Goal: Task Accomplishment & Management: Manage account settings

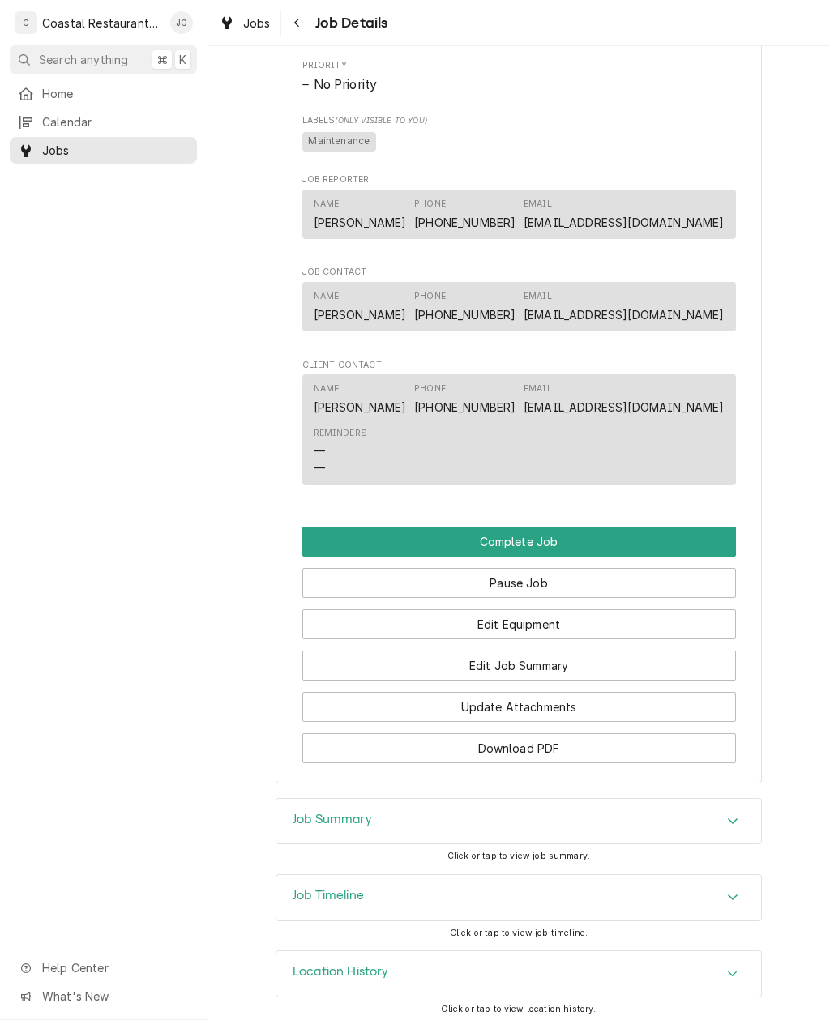
scroll to position [839, 0]
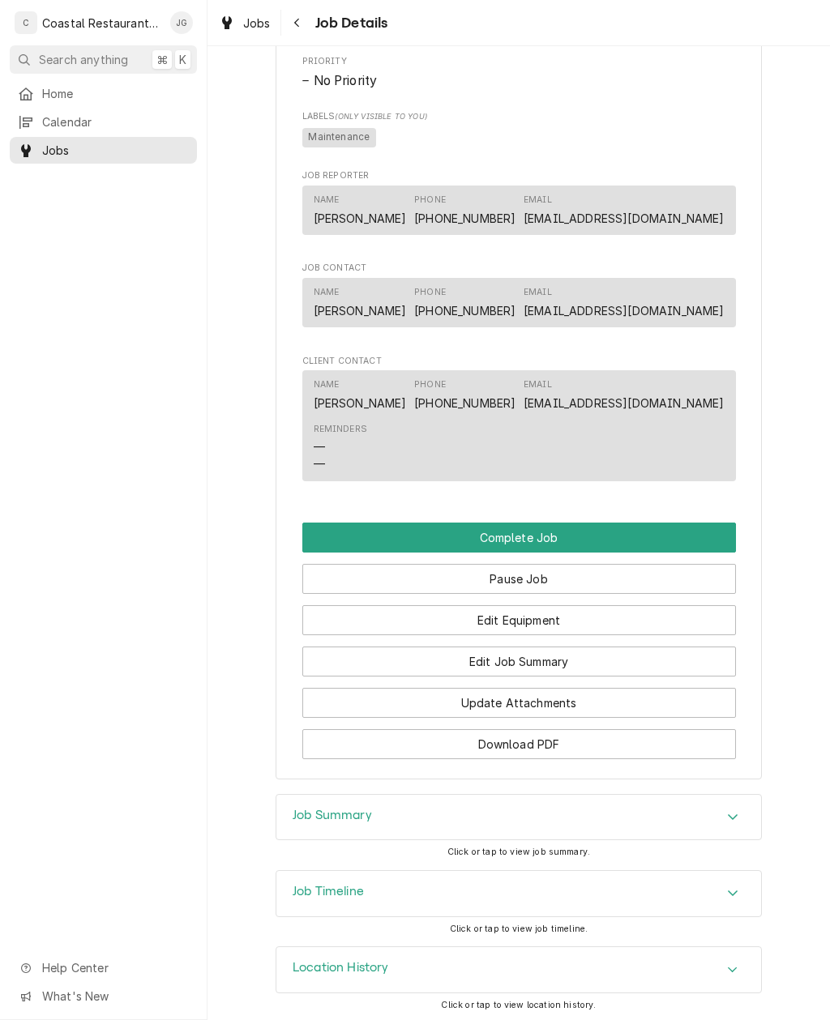
click at [549, 665] on button "Edit Job Summary" at bounding box center [519, 662] width 434 height 30
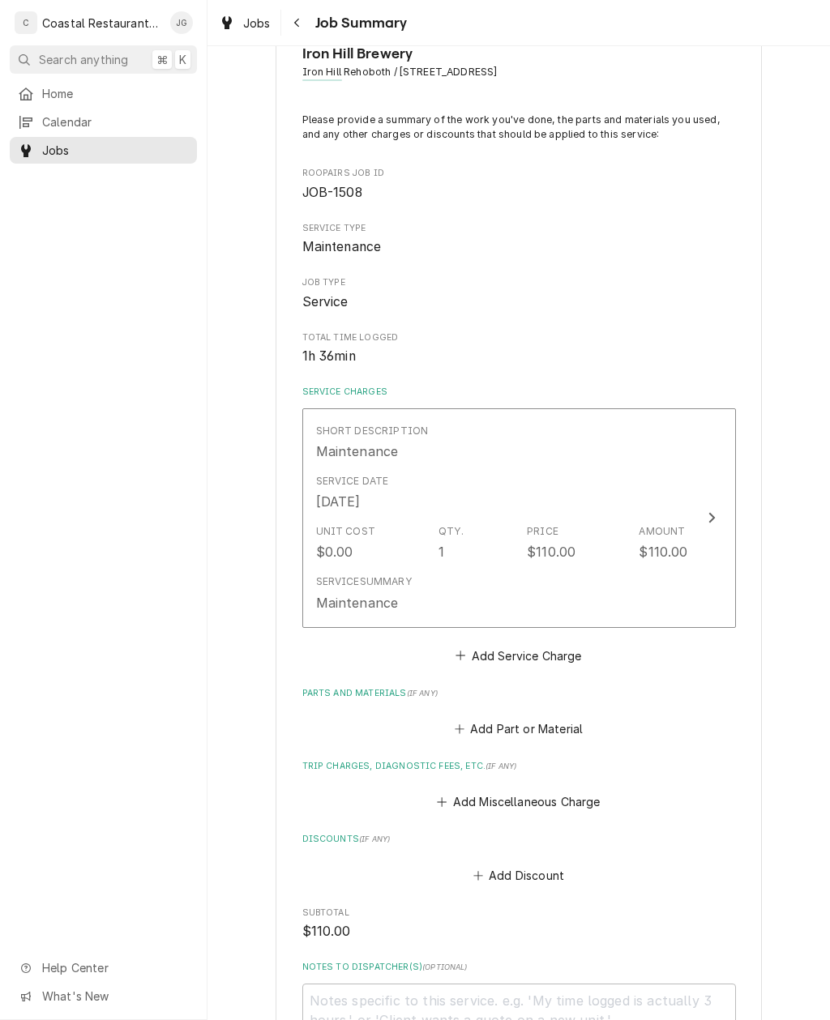
scroll to position [113, 0]
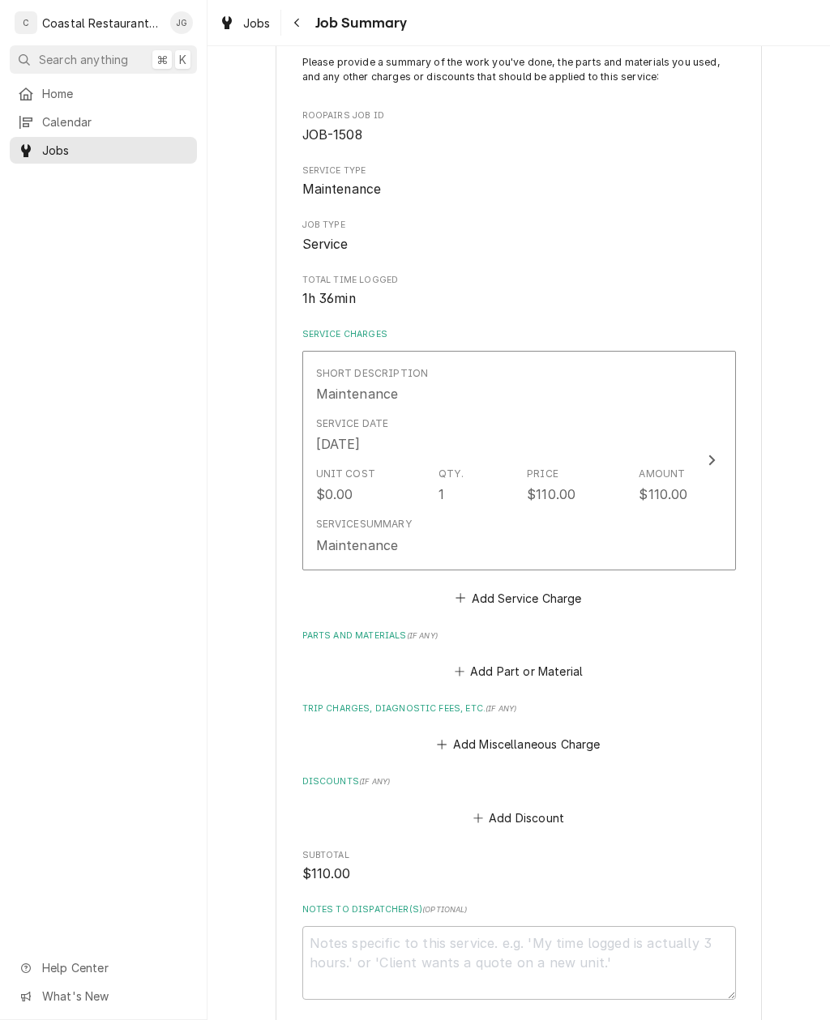
click at [472, 600] on button "Add Service Charge" at bounding box center [518, 598] width 131 height 23
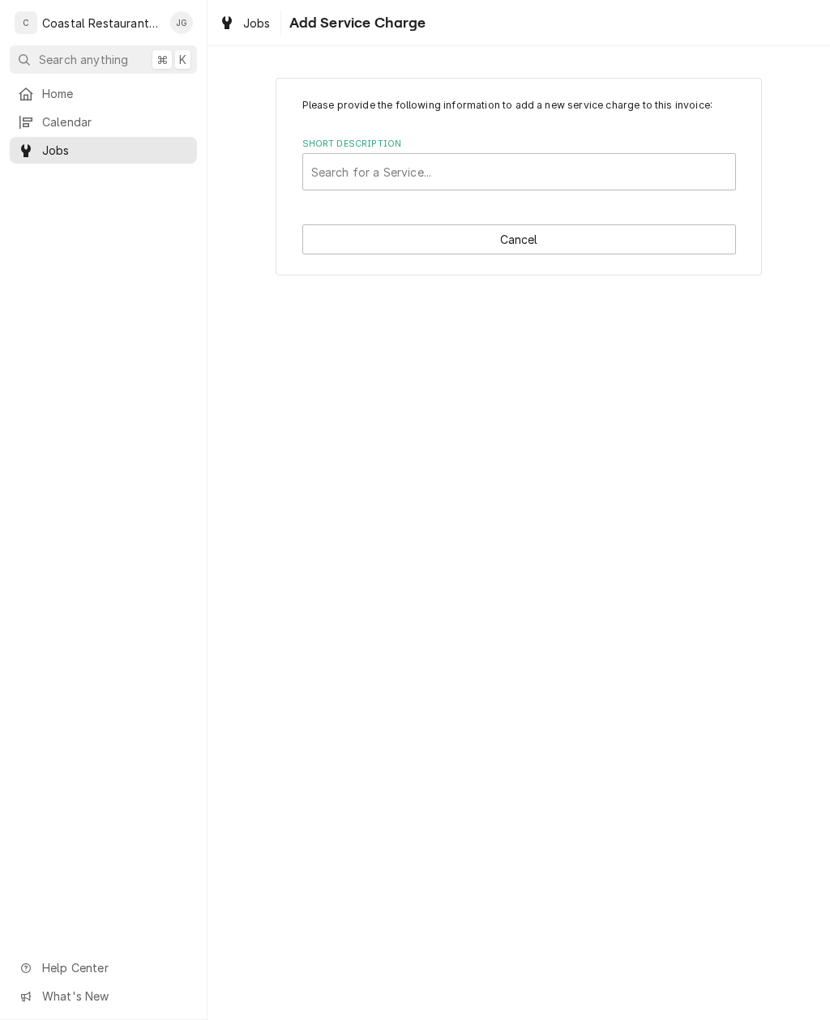
click at [80, 146] on span "Jobs" at bounding box center [115, 150] width 147 height 17
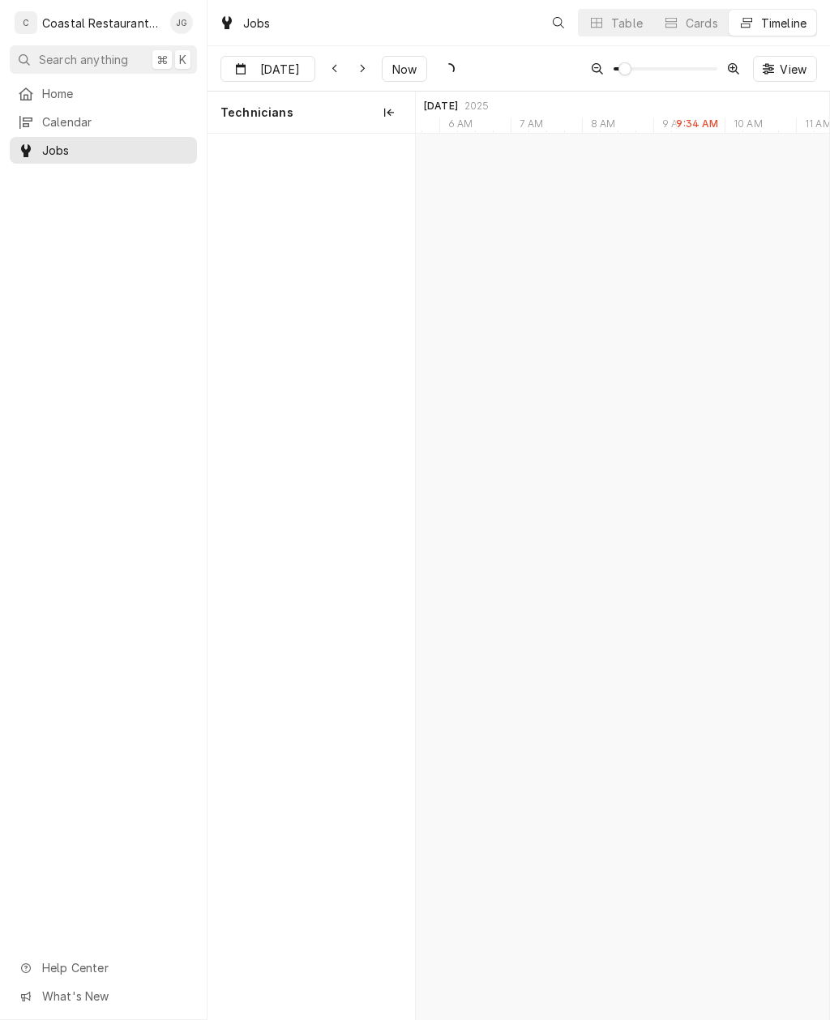
scroll to position [0, 8196]
click at [698, 184] on div "Iron Hill Brewery | Rehoboth Beach, 19971" at bounding box center [688, 189] width 187 height 14
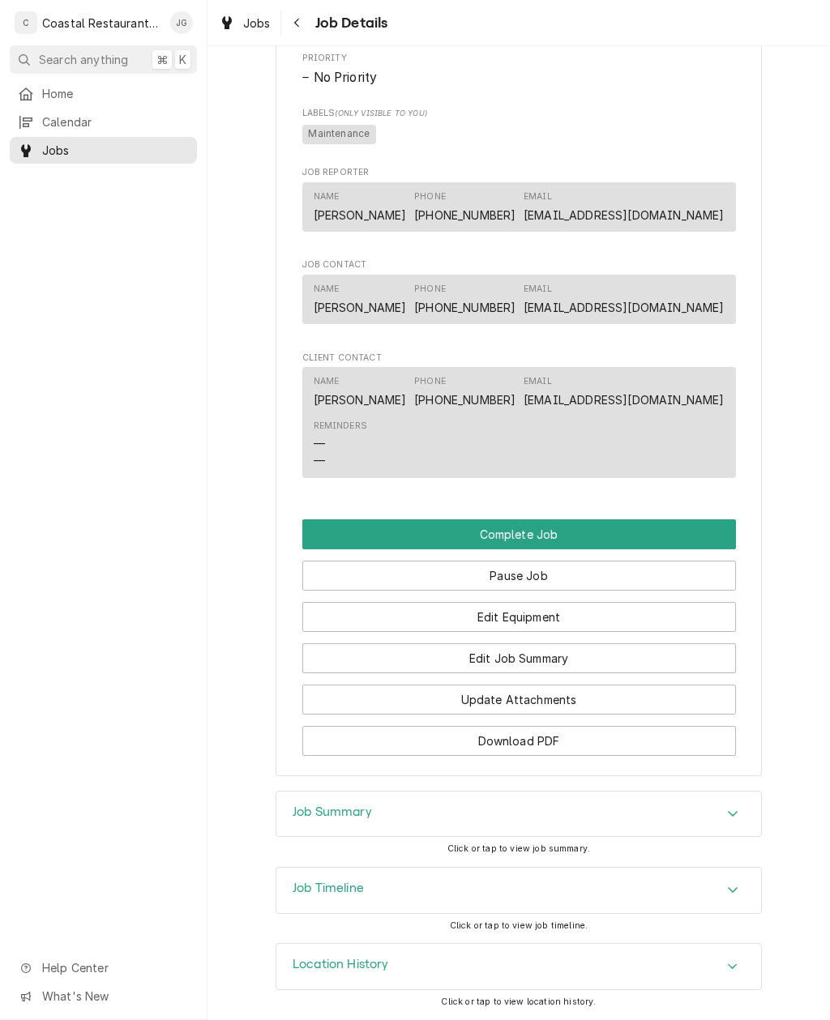
scroll to position [841, 0]
click at [566, 652] on button "Edit Job Summary" at bounding box center [519, 659] width 434 height 30
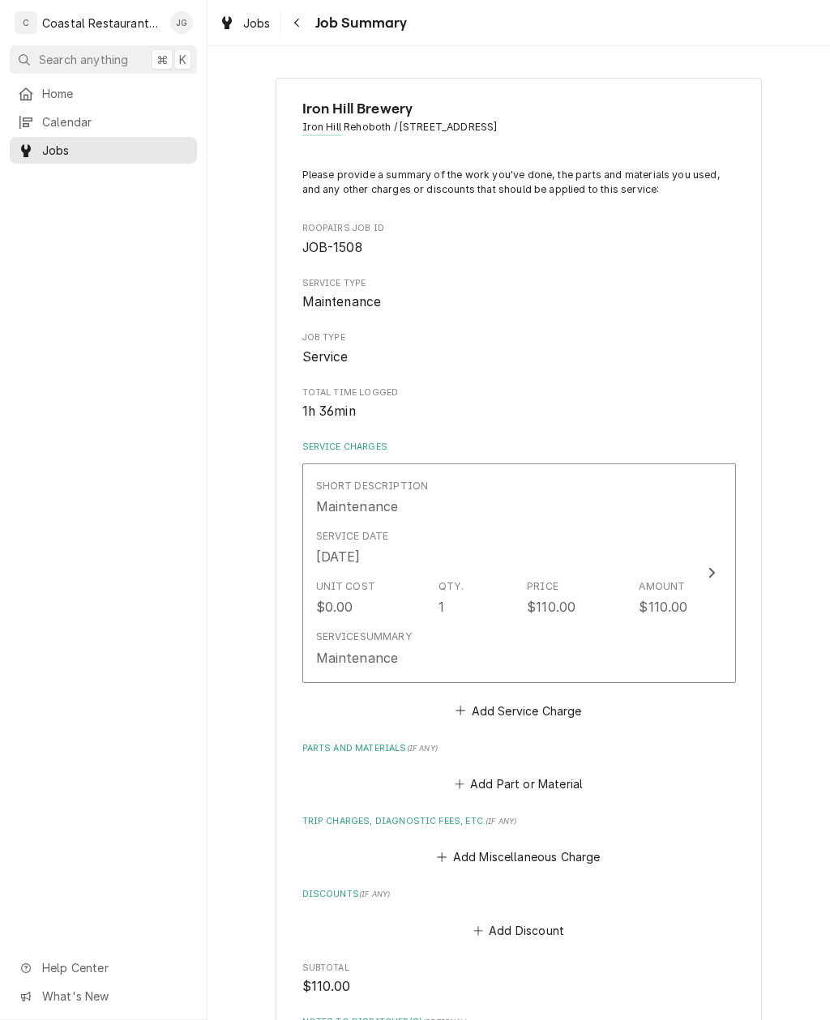
click at [525, 599] on div "Unit Cost $0.00 Qty. 1 Price $110.00 Amount $110.00" at bounding box center [502, 598] width 372 height 50
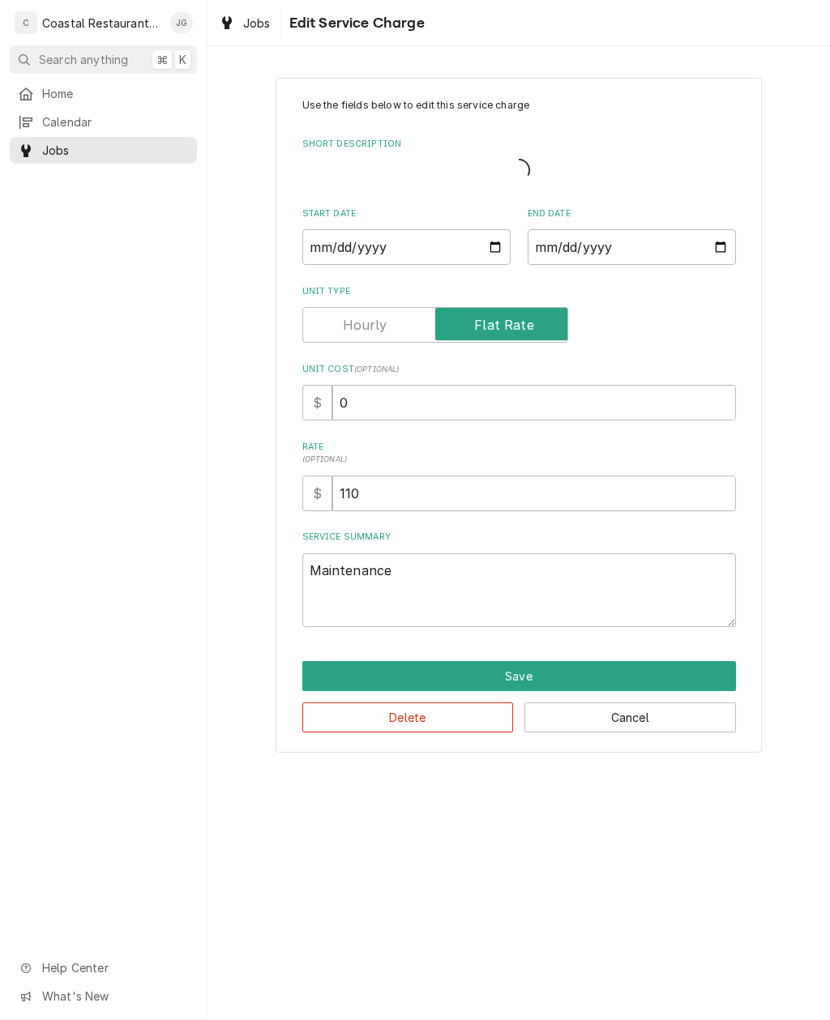
type textarea "x"
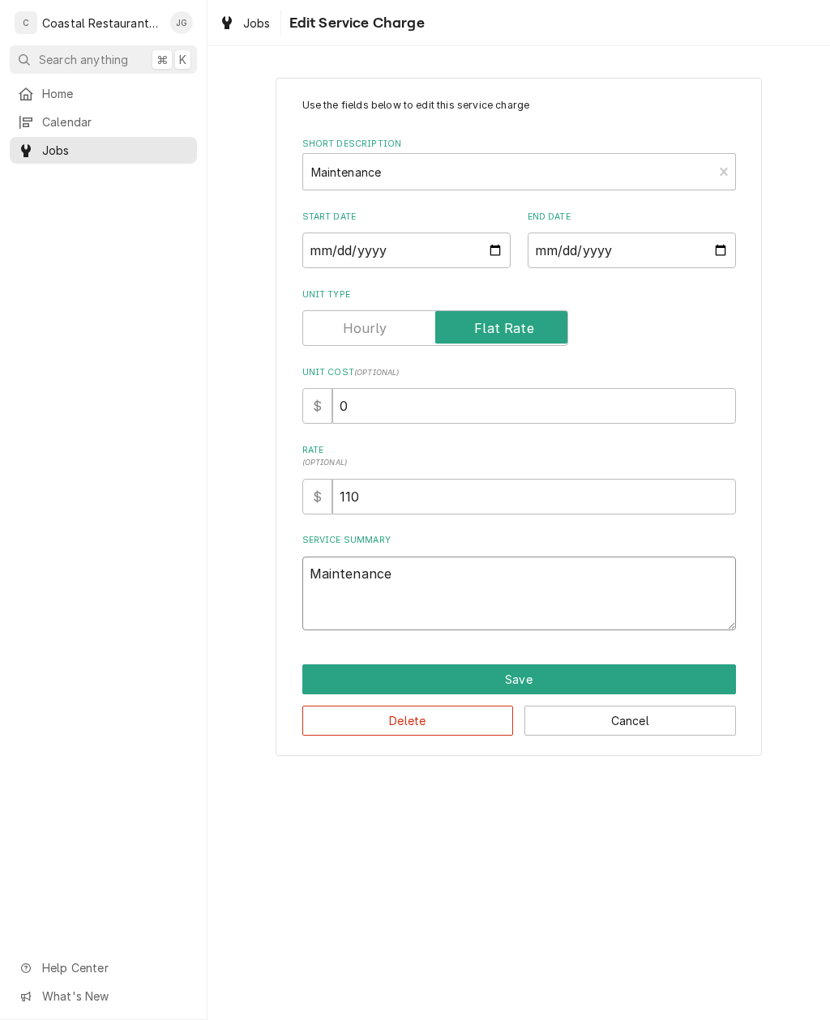
click at [446, 580] on textarea "Maintenance" at bounding box center [519, 594] width 434 height 74
type textarea "Maintenanc"
type textarea "x"
type textarea "Maintenan"
type textarea "x"
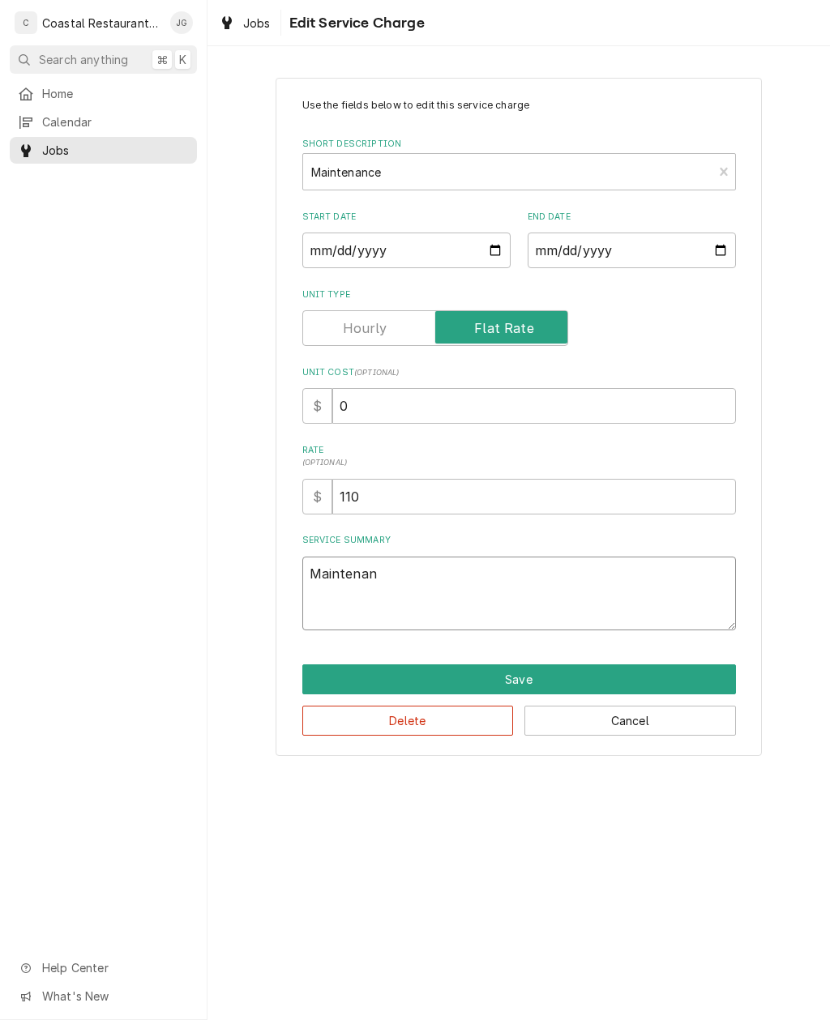
type textarea "Maintena"
type textarea "x"
type textarea "Mainten"
type textarea "x"
type textarea "Mainte"
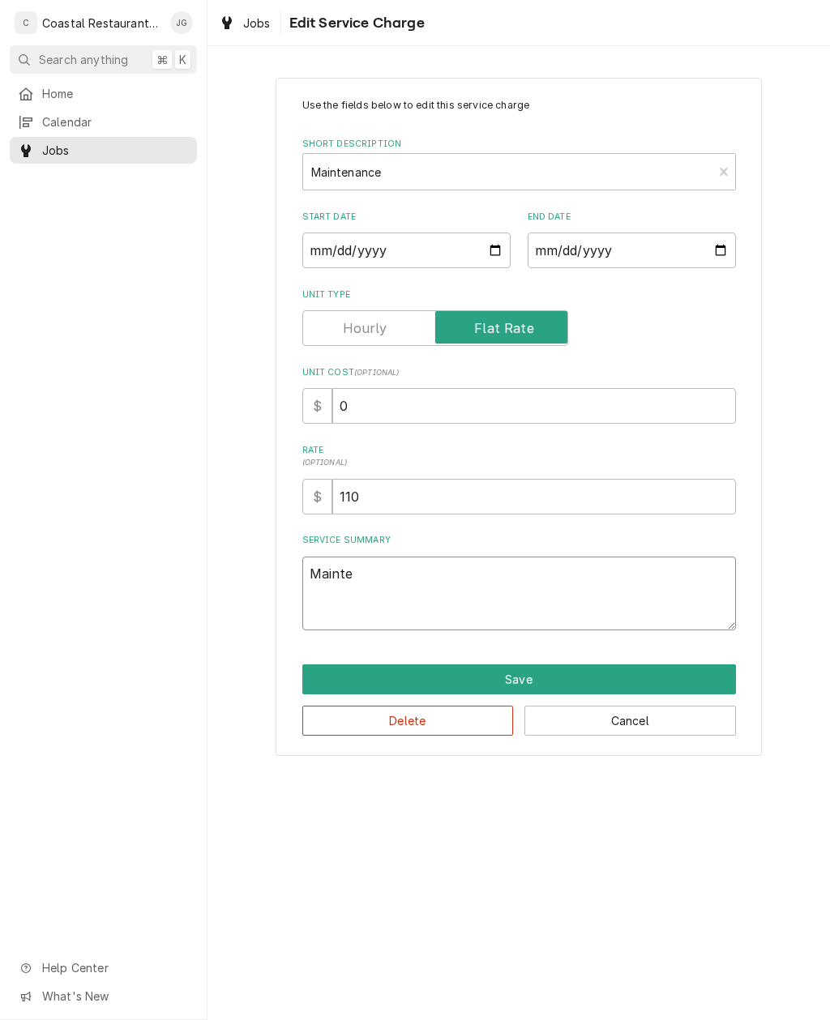
type textarea "x"
type textarea "Main"
type textarea "x"
type textarea "Mai"
type textarea "x"
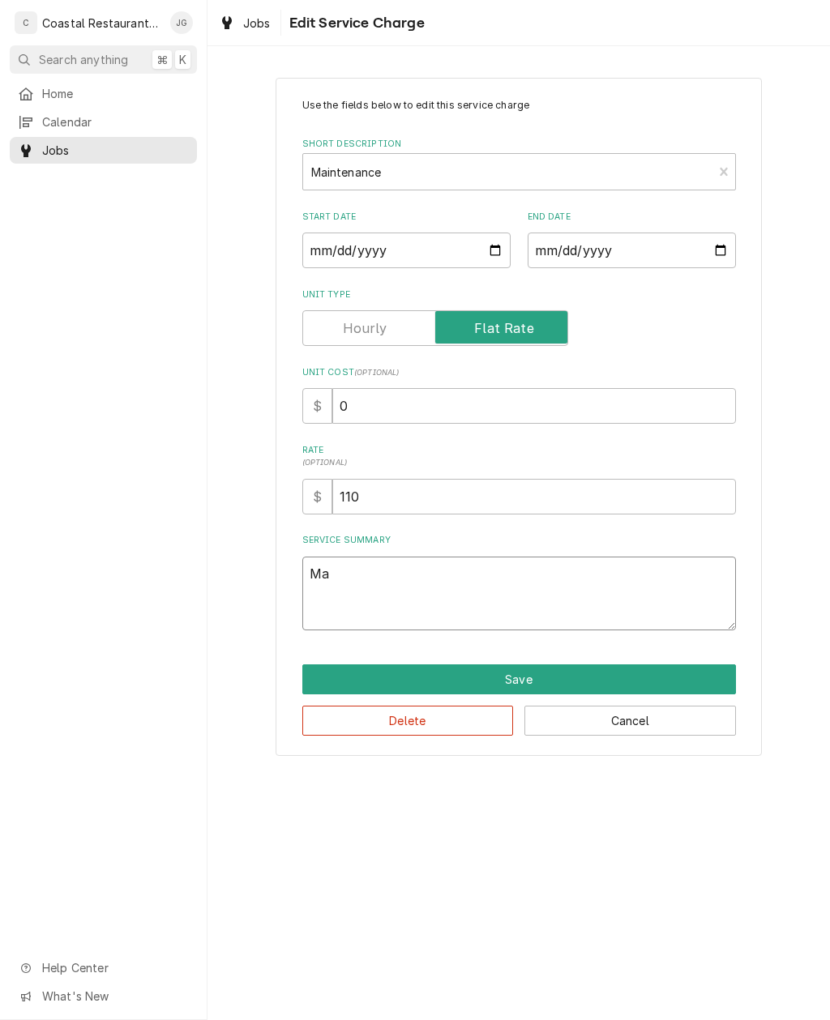
type textarea "M"
type textarea "x"
type textarea "P"
type textarea "x"
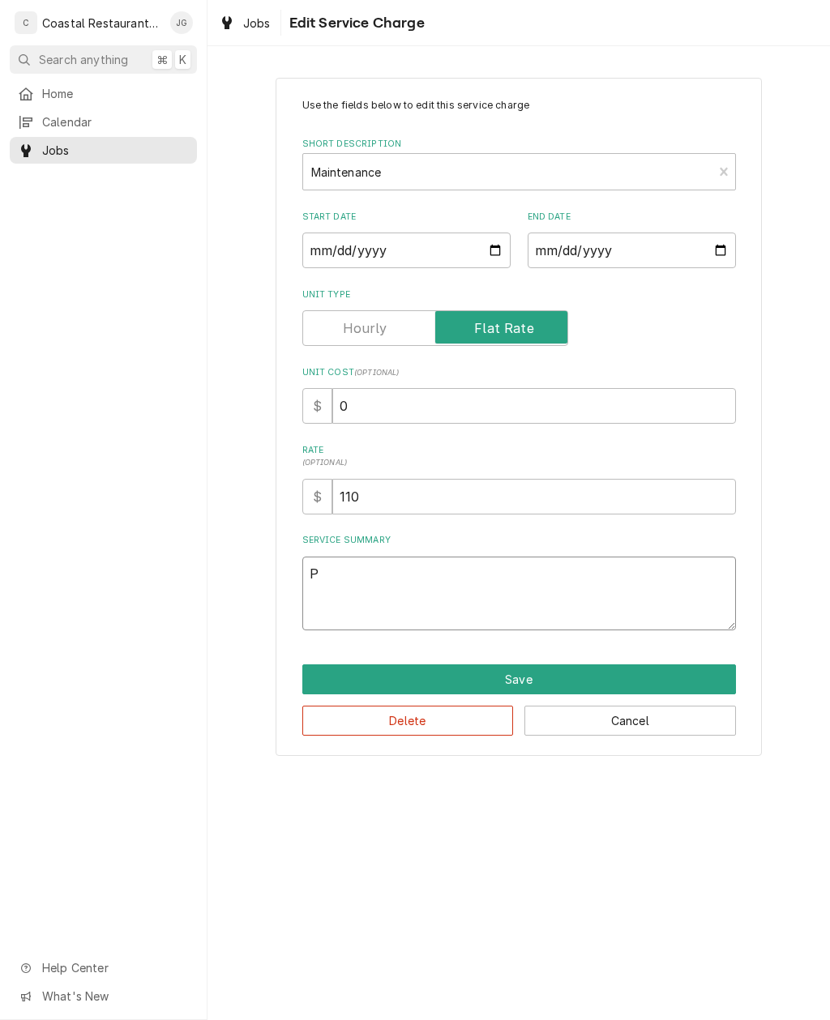
type textarea "Pe"
type textarea "x"
type textarea "Perf"
type textarea "x"
type textarea "Perfo"
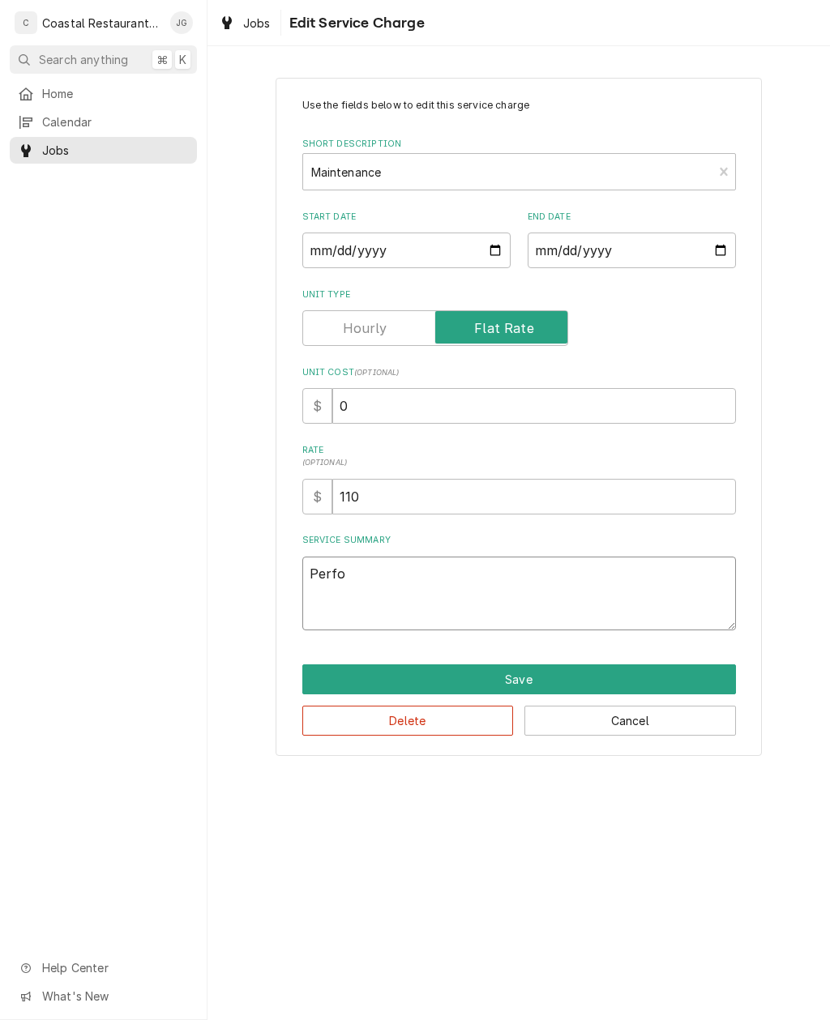
type textarea "x"
type textarea "Performed"
type textarea "x"
type textarea "Performed"
type textarea "x"
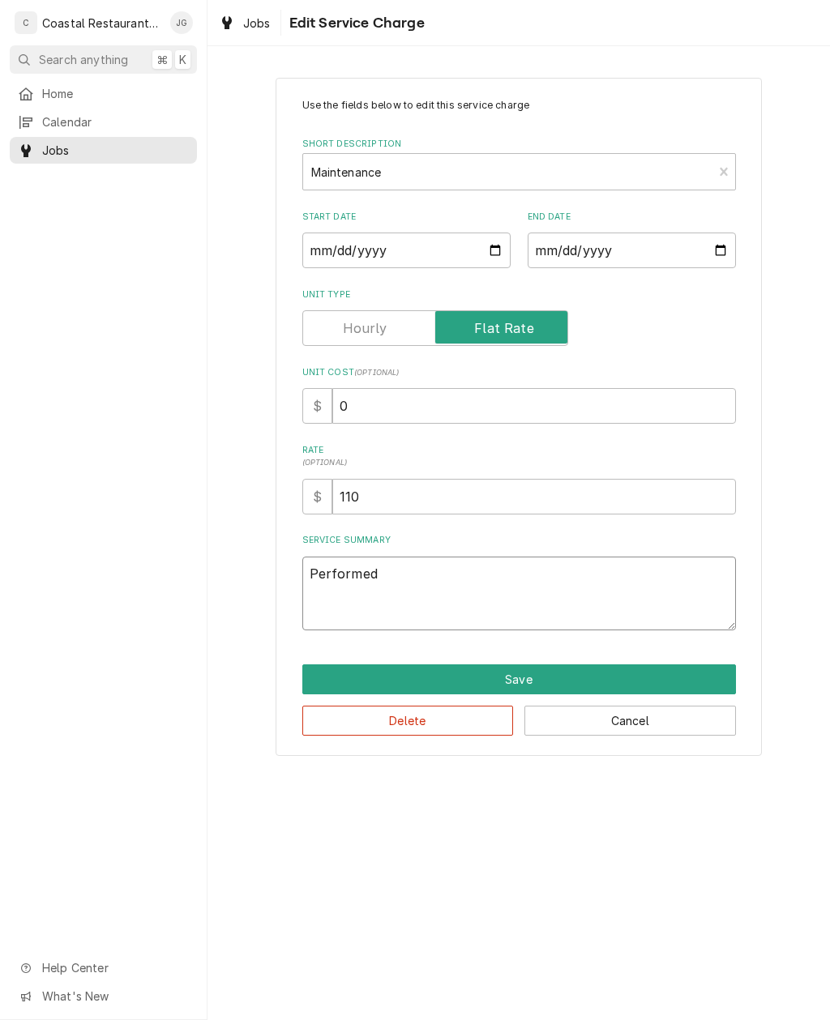
type textarea "Performed P"
type textarea "x"
type textarea "Performed Pre"
type textarea "x"
type textarea "Performed Pren"
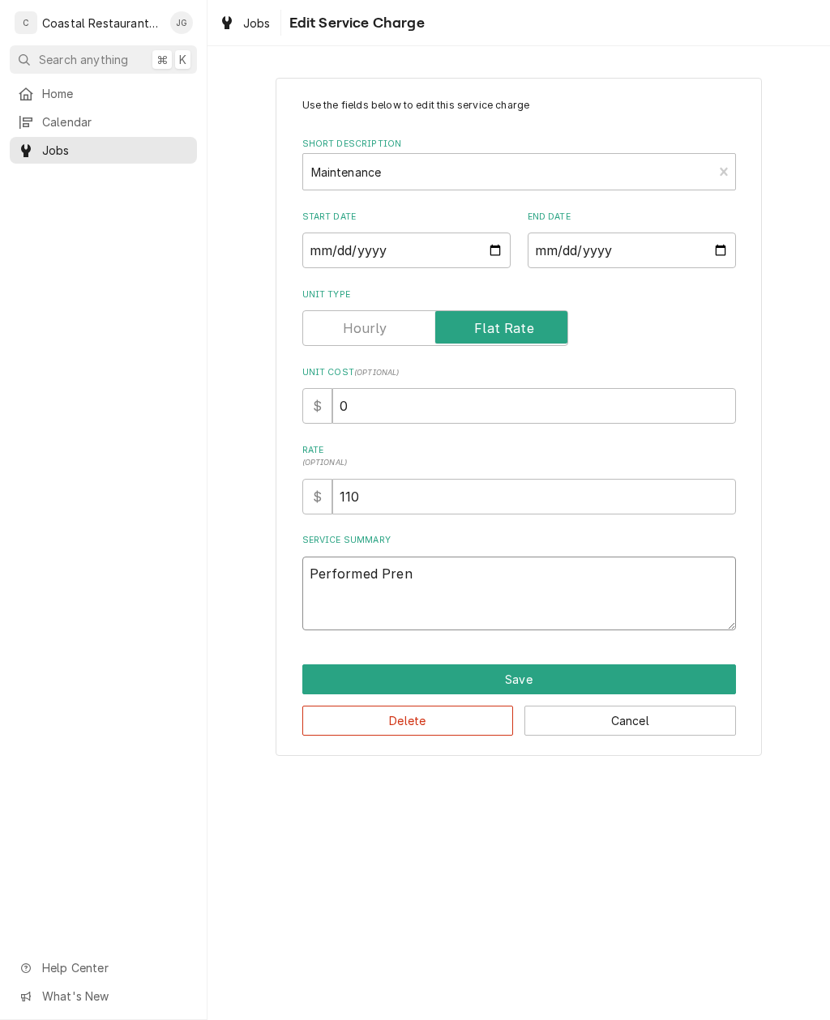
type textarea "x"
type textarea "Performed Prenv"
type textarea "x"
type textarea "Performed Pren"
type textarea "x"
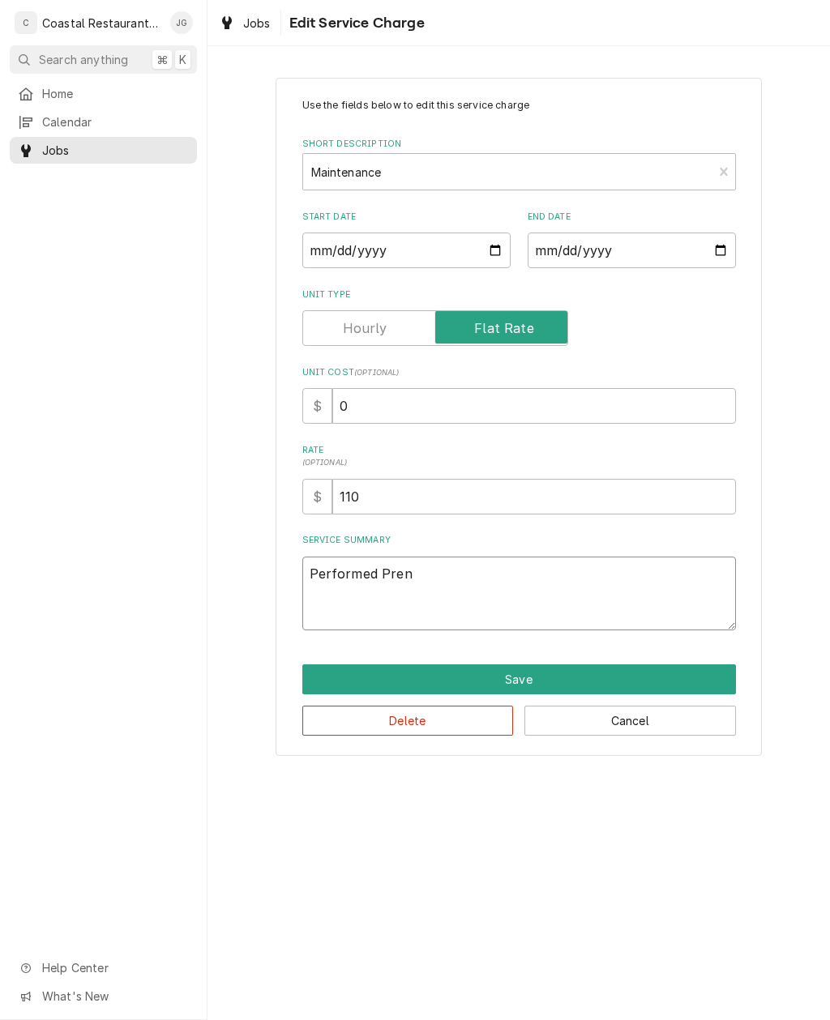
type textarea "Performed Pre"
type textarea "x"
type textarea "Performed Pr"
type textarea "x"
type textarea "Performed Pre"
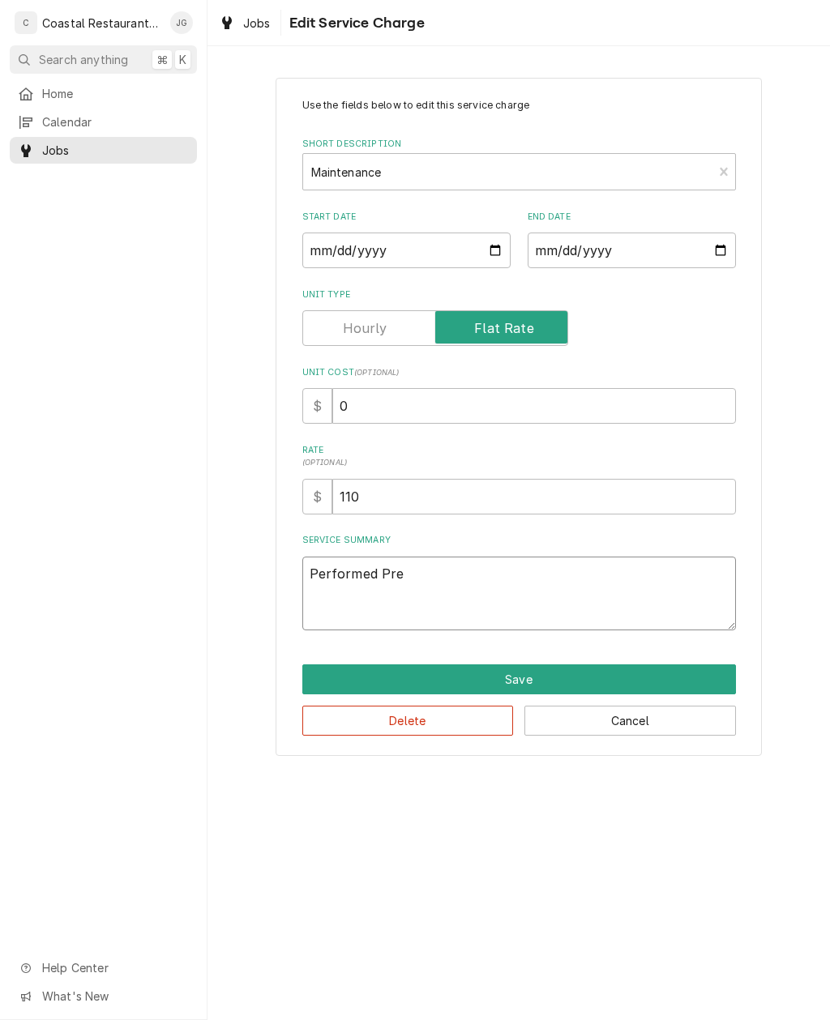
type textarea "x"
type textarea "Performed Prev"
type textarea "x"
type textarea "Performed Preve"
type textarea "x"
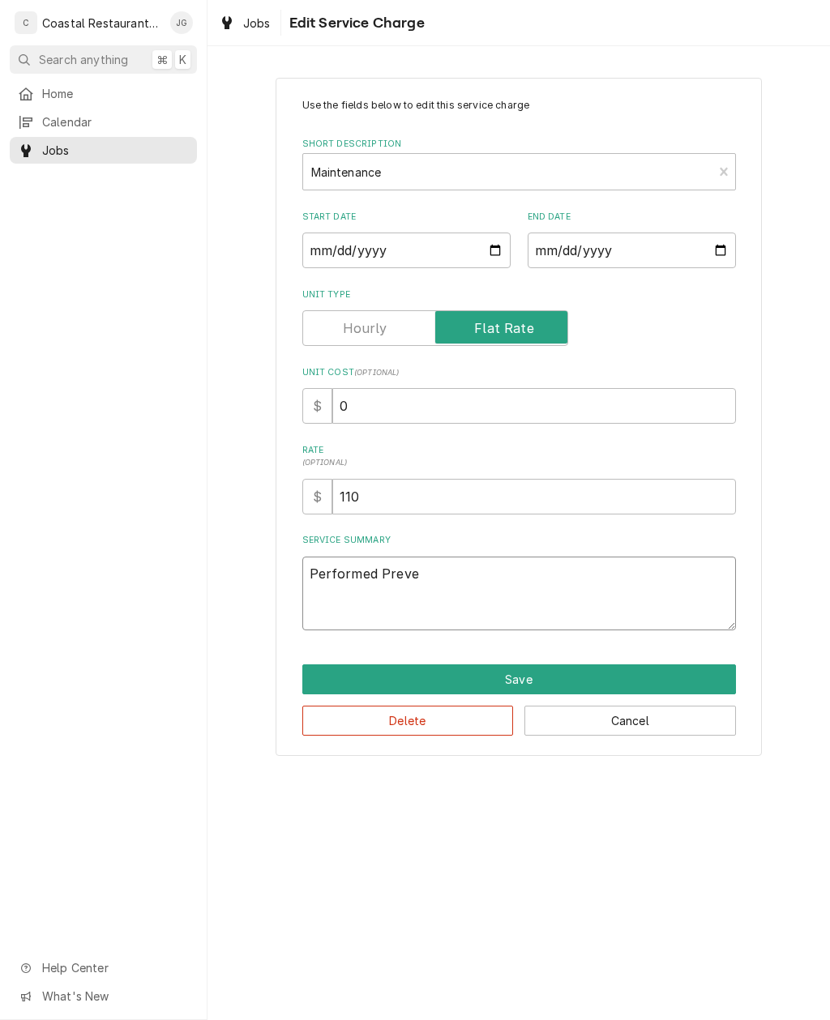
type textarea "Performed Preventative"
type textarea "x"
type textarea "Performed Preventative M"
type textarea "x"
type textarea "Performed Preventative Mai"
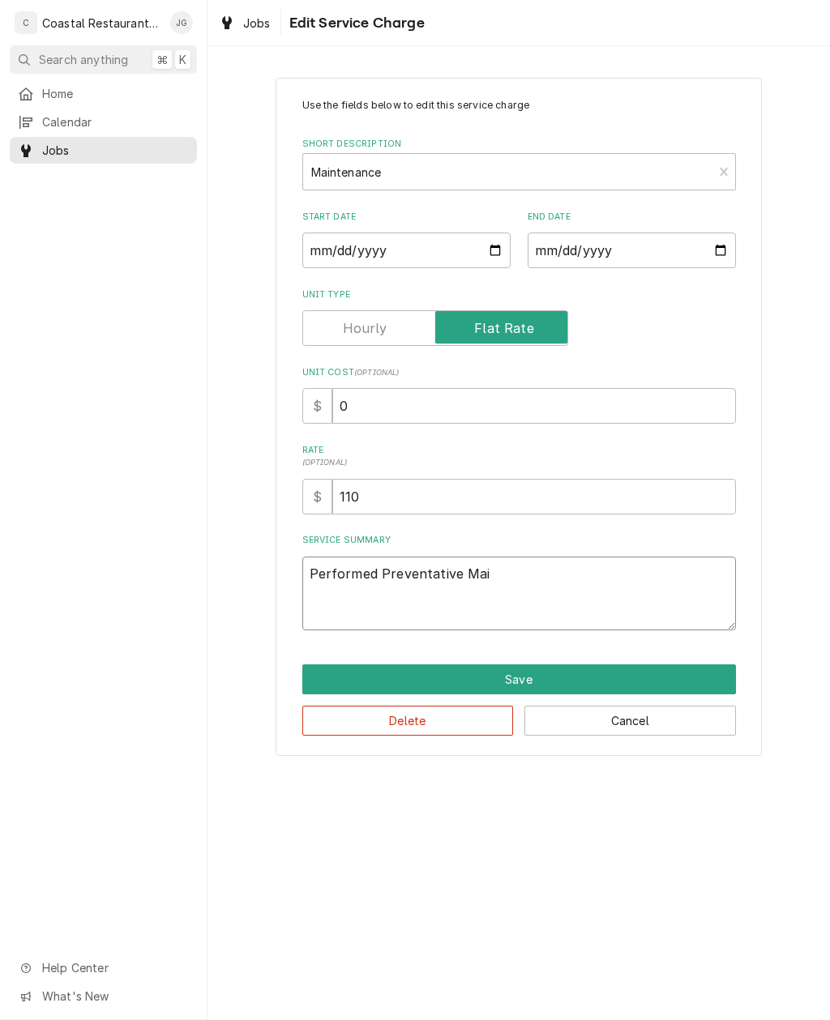
type textarea "x"
type textarea "Performed Preventative Maintenance"
type textarea "x"
type textarea "Performed Preventative Maintenance O"
type textarea "x"
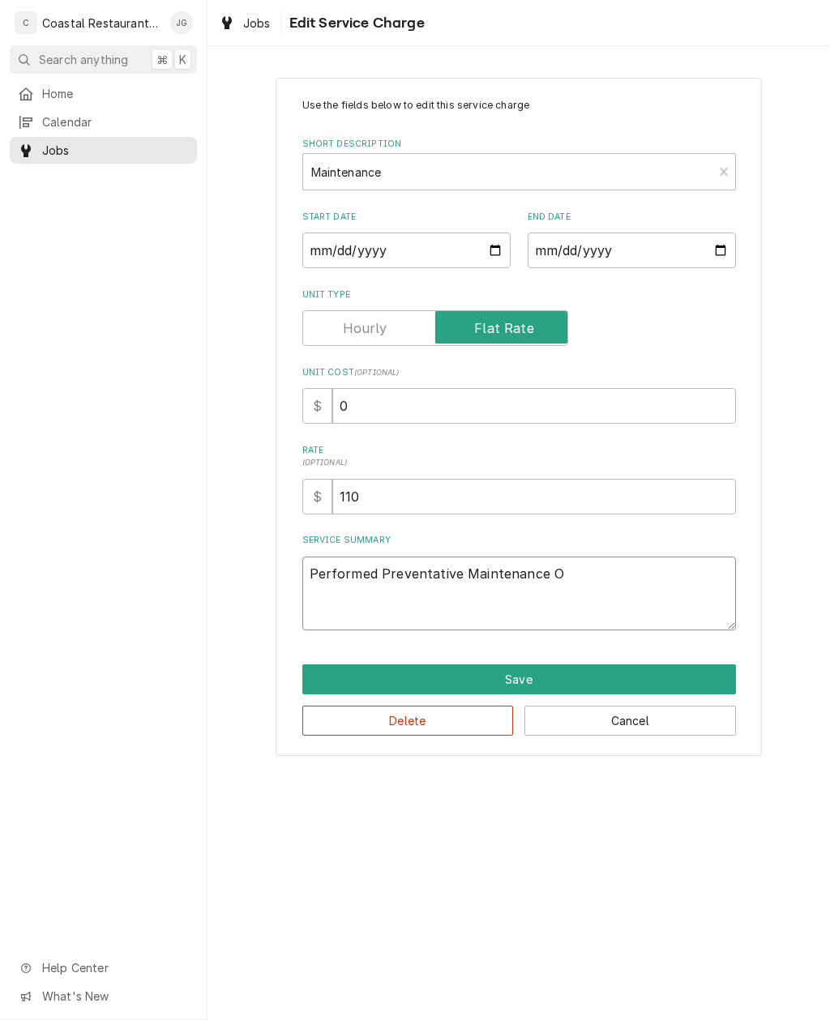
type textarea "Performed Preventative Maintenance On"
type textarea "x"
type textarea "Performed Preventative Maintenance On"
type textarea "x"
type textarea "Performed Preventative Maintenance On I"
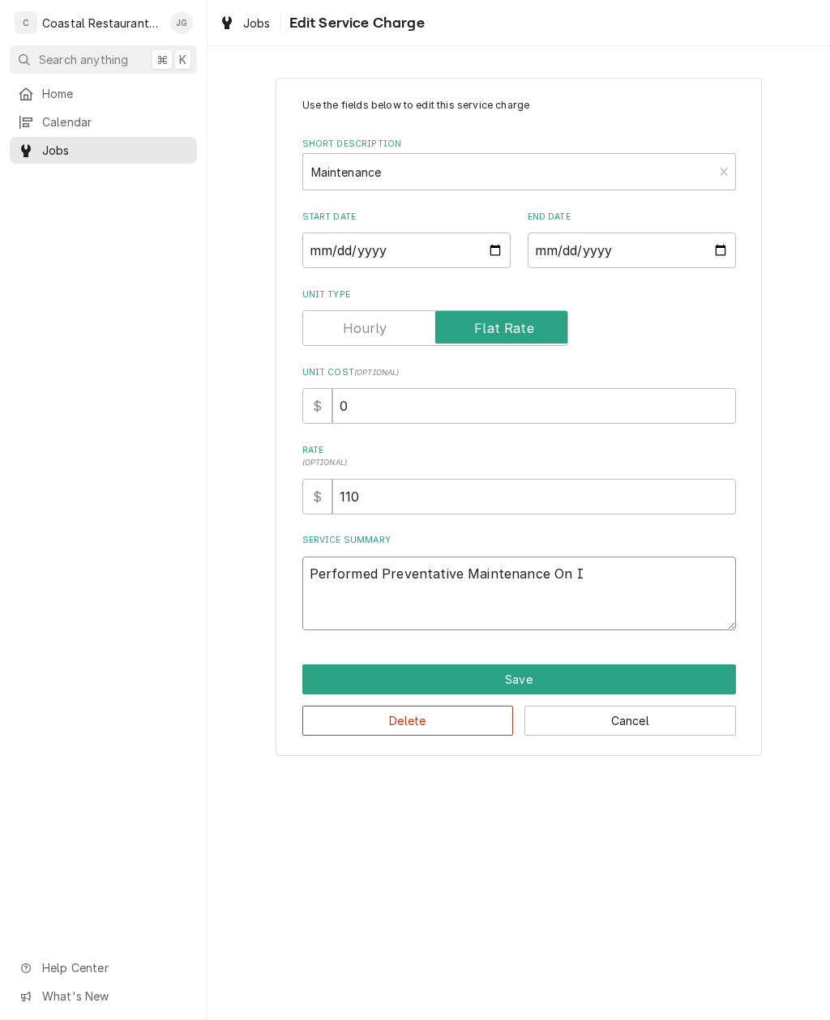
type textarea "x"
type textarea "Performed Preventative Maintenance On In"
type textarea "x"
type textarea "Performed Preventative Maintenance On Insi"
type textarea "x"
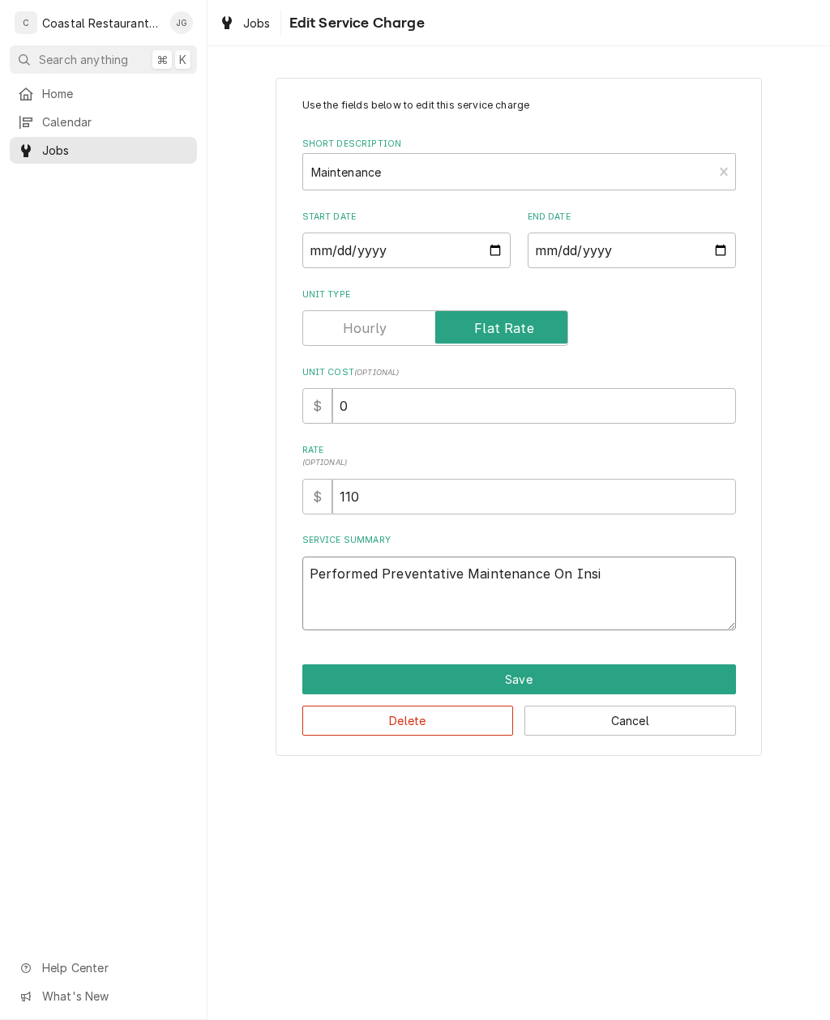
type textarea "Performed Preventative Maintenance On Inside"
type textarea "x"
type textarea "Performed Preventative Maintenance On Inside r"
type textarea "x"
type textarea "Performed Preventative Maintenance On Inside re"
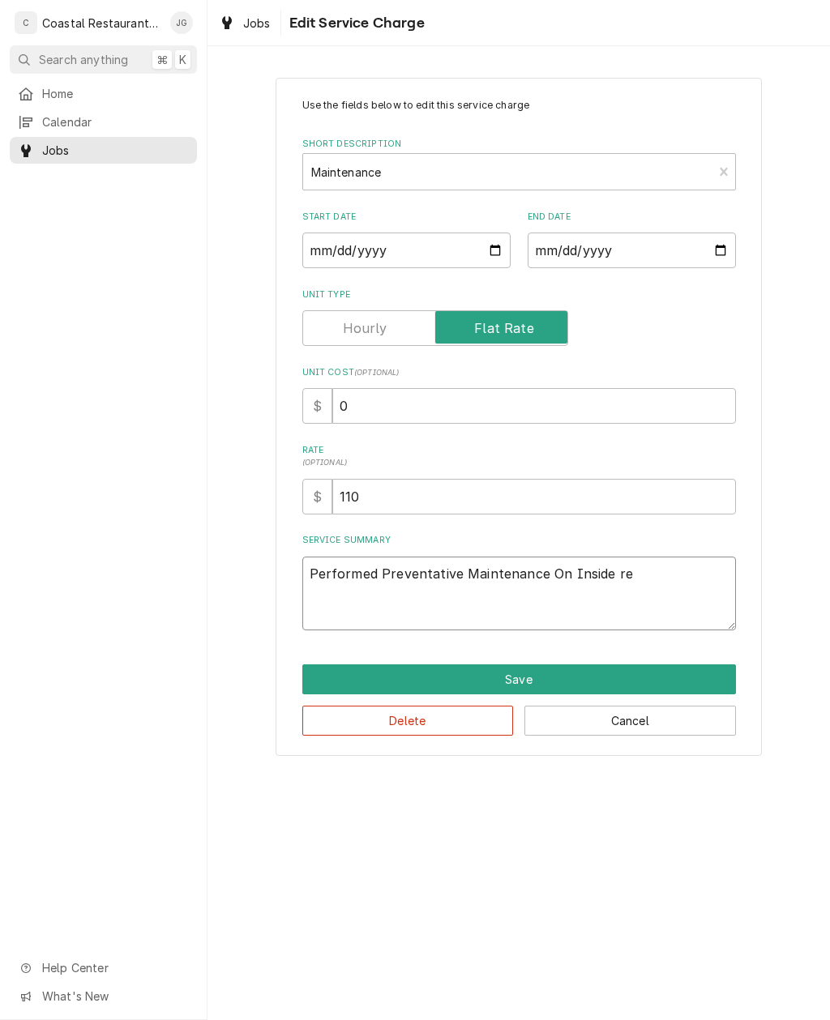
type textarea "x"
type textarea "Performed Preventative Maintenance On Inside ref"
type textarea "x"
type textarea "Performed Preventative Maintenance On Inside r"
type textarea "x"
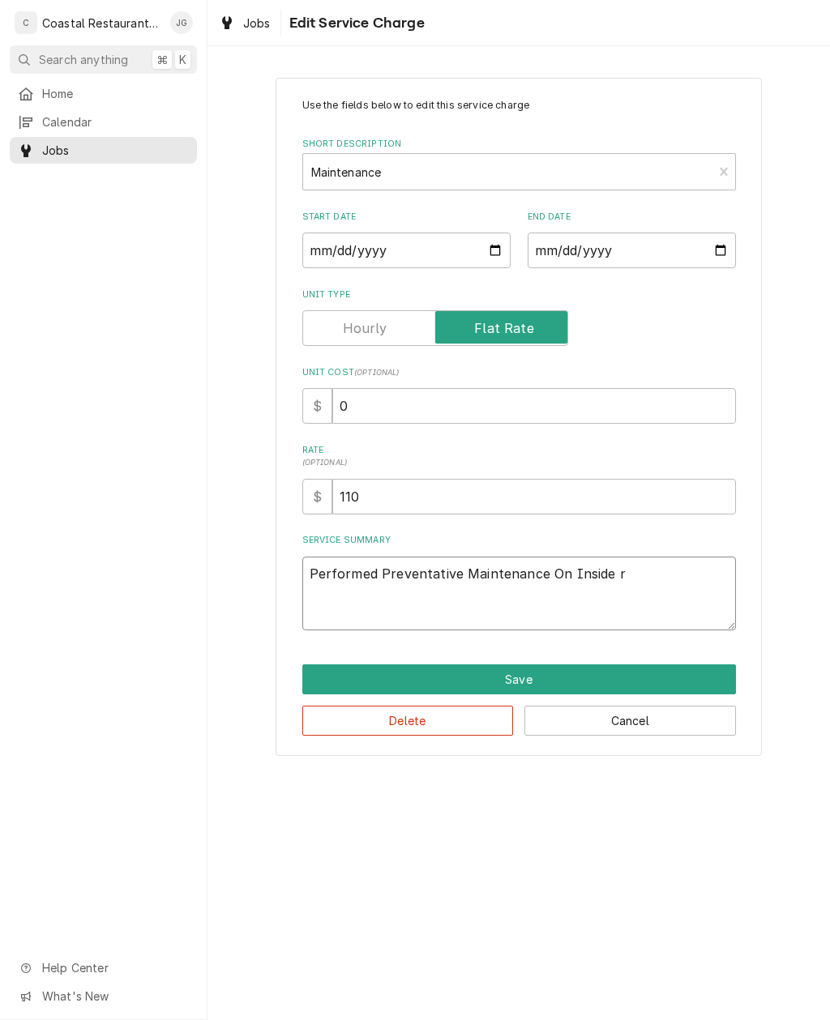
type textarea "Performed Preventative Maintenance On Inside"
type textarea "x"
type textarea "Performed Preventative Maintenance On Inside R"
type textarea "x"
type textarea "Performed Preventative Maintenance On Inside Re"
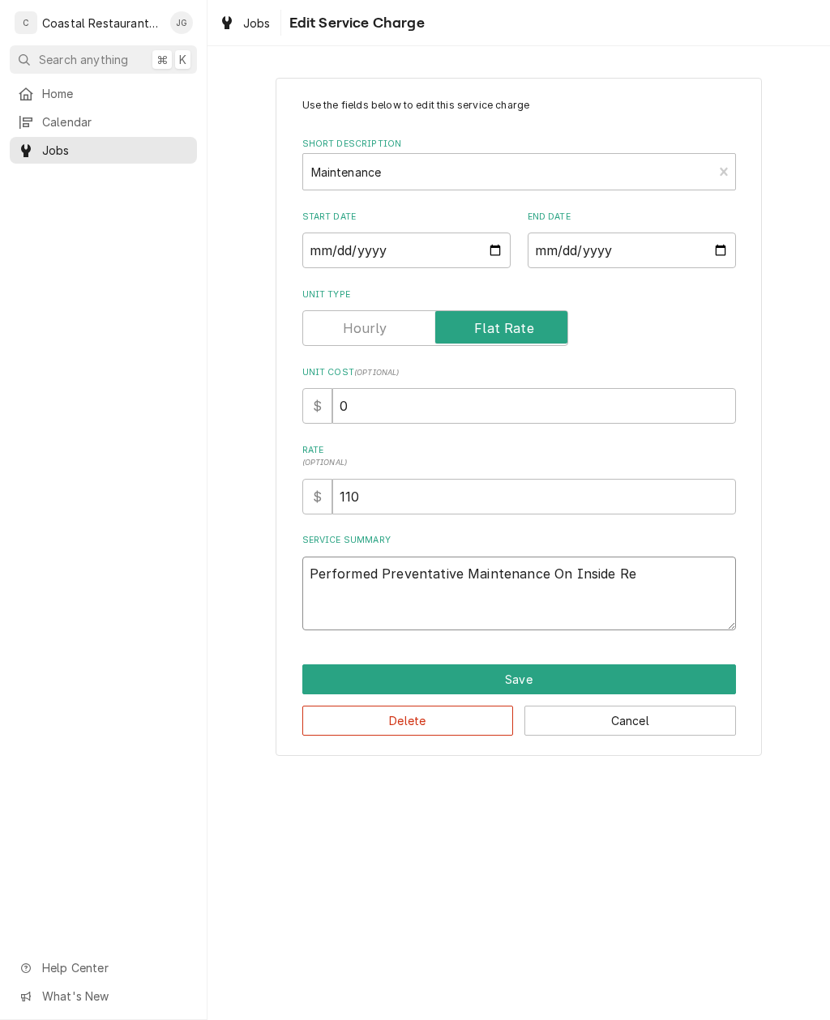
type textarea "x"
type textarea "Performed Preventative Maintenance On Inside Ref"
type textarea "x"
type textarea "Performed Preventative Maintenance On Inside Refrigeration"
type textarea "x"
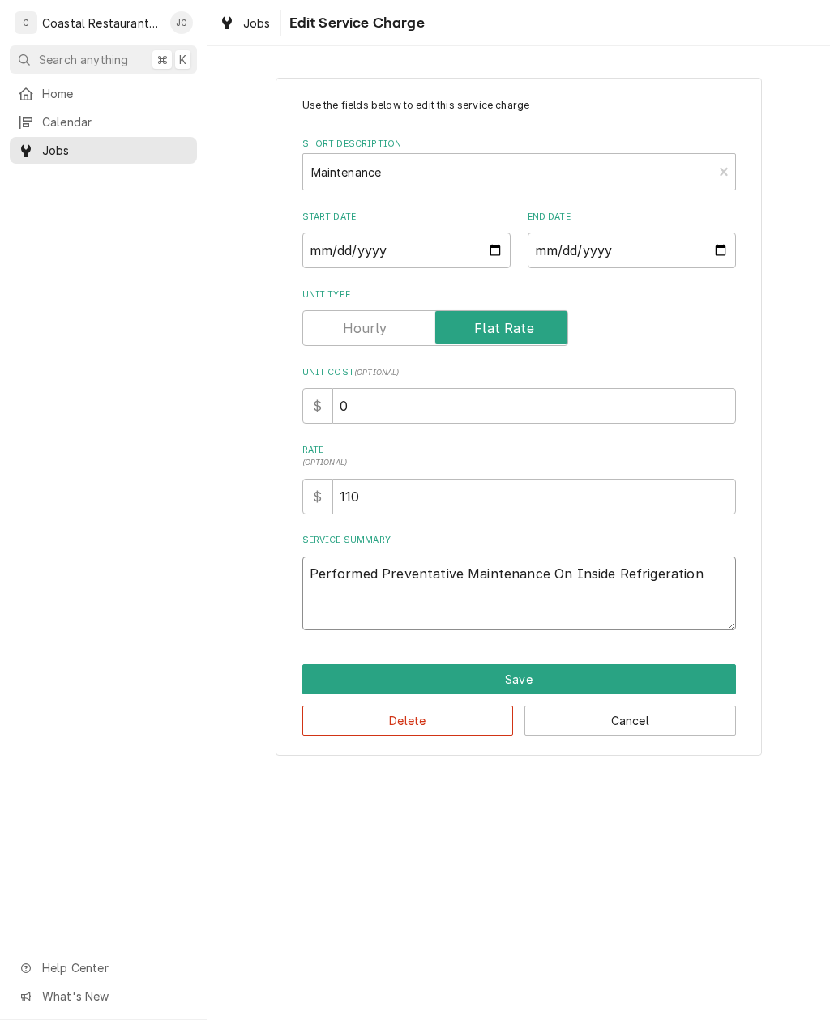
type textarea "Performed Preventative Maintenance On Inside Refrigeration"
type textarea "x"
type textarea "Performed Preventative Maintenance On Inside Refrigeration"
type textarea "x"
type textarea "Performed Preventative Maintenance On Inside Refrigeration."
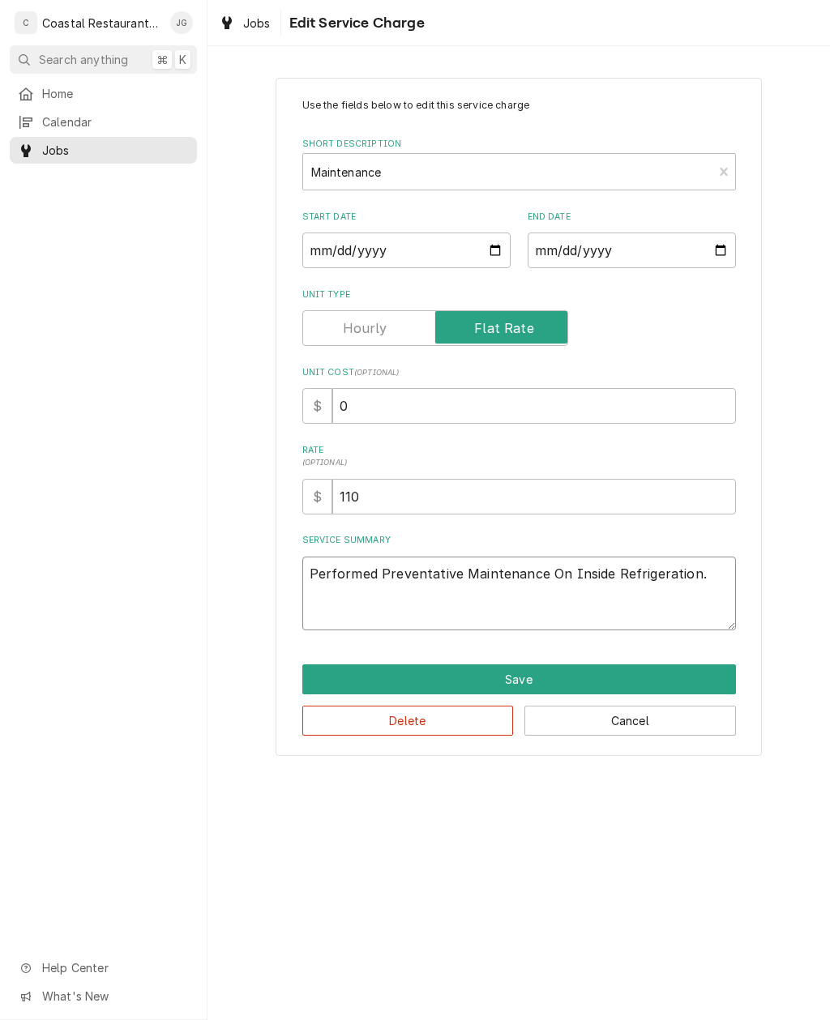
type textarea "x"
type textarea "Performed Preventative Maintenance On Inside Refrigeration. O"
type textarea "x"
type textarea "Performed Preventative Maintenance On Inside Refrigeration. On"
type textarea "x"
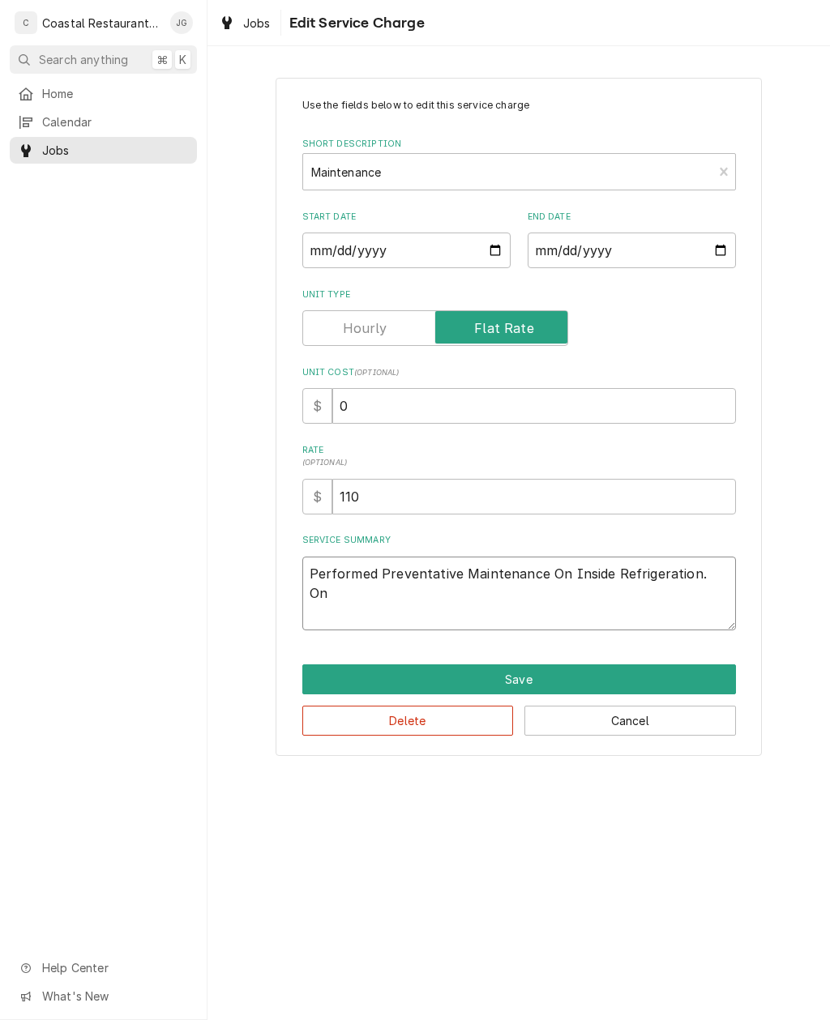
type textarea "Performed Preventative Maintenance On Inside Refrigeration. On"
type textarea "x"
type textarea "Performed Preventative Maintenance On Inside Refrigeration. On R"
type textarea "x"
type textarea "Performed Preventative Maintenance On Inside Refrigeration. On Re"
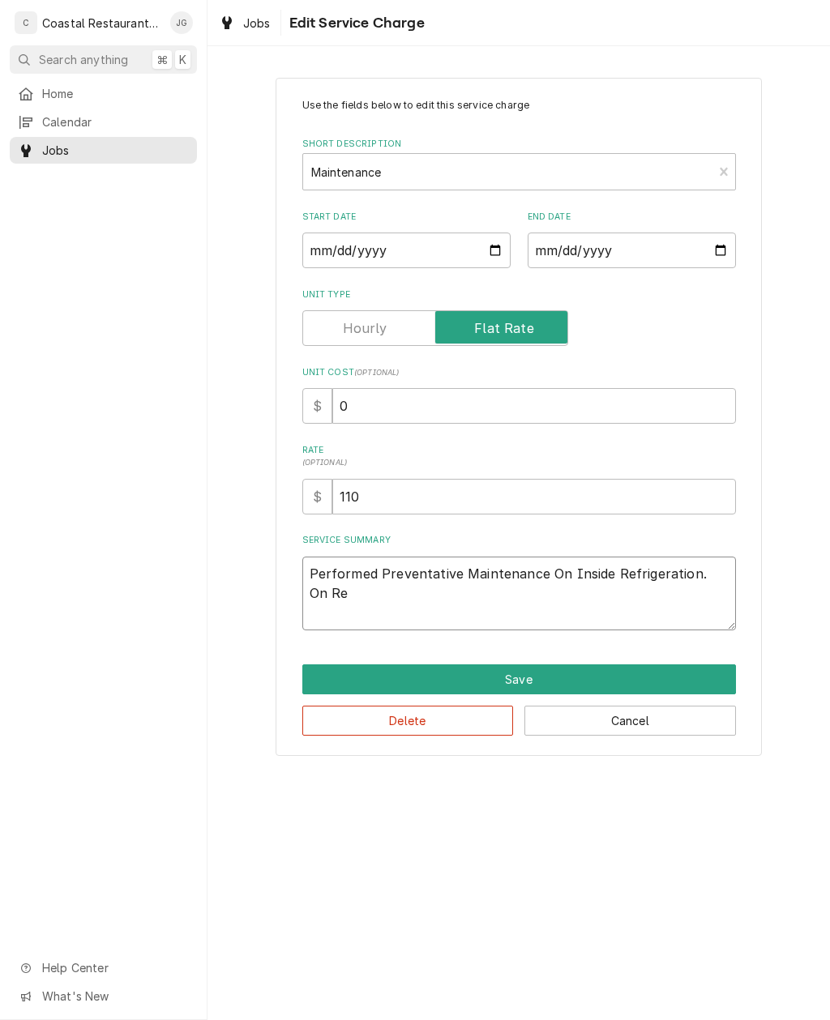
type textarea "x"
type textarea "Performed Preventative Maintenance On Inside Refrigeration. On Rea"
type textarea "x"
type textarea "Performed Preventative Maintenance On Inside Refrigeration. On Reac"
type textarea "x"
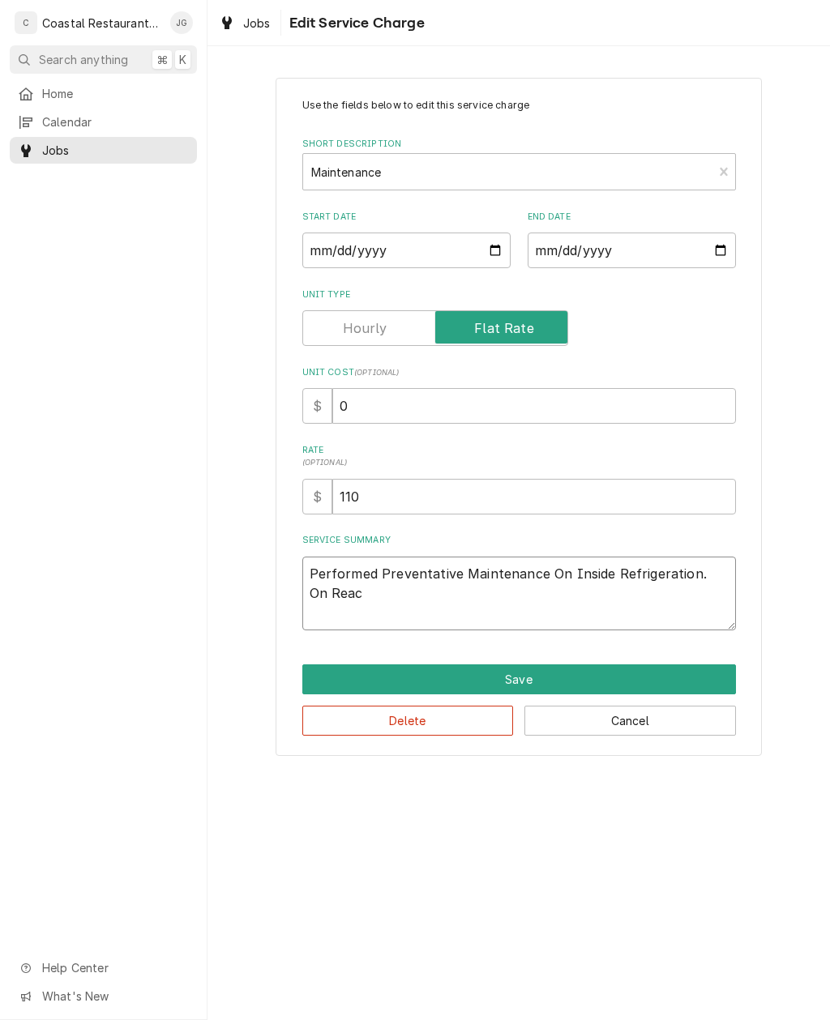
type textarea "Performed Preventative Maintenance On Inside Refrigeration. On Reach"
type textarea "x"
type textarea "Performed Preventative Maintenance On Inside Refrigeration. On Reach"
type textarea "x"
type textarea "Performed Preventative Maintenance On Inside Refrigeration. On Reach I"
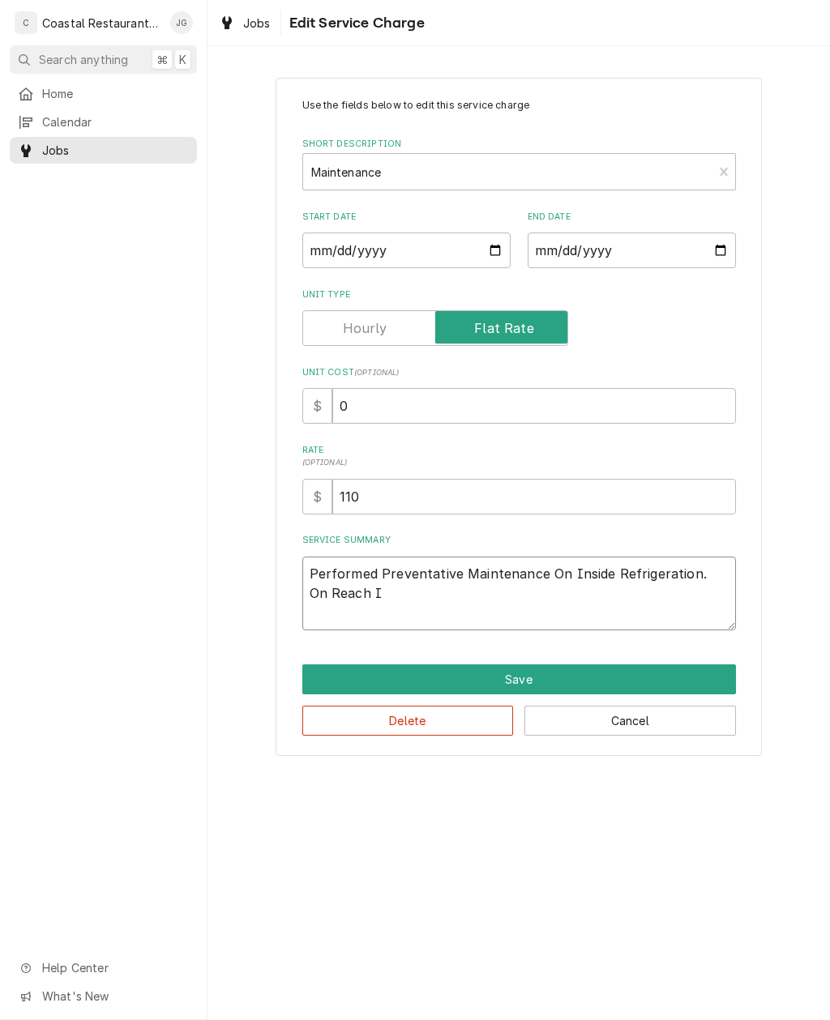
type textarea "x"
type textarea "Performed Preventative Maintenance On Inside Refrigeration. On Reach In"
type textarea "x"
type textarea "Performed Preventative Maintenance On Inside Refrigeration. On Reach In U"
type textarea "x"
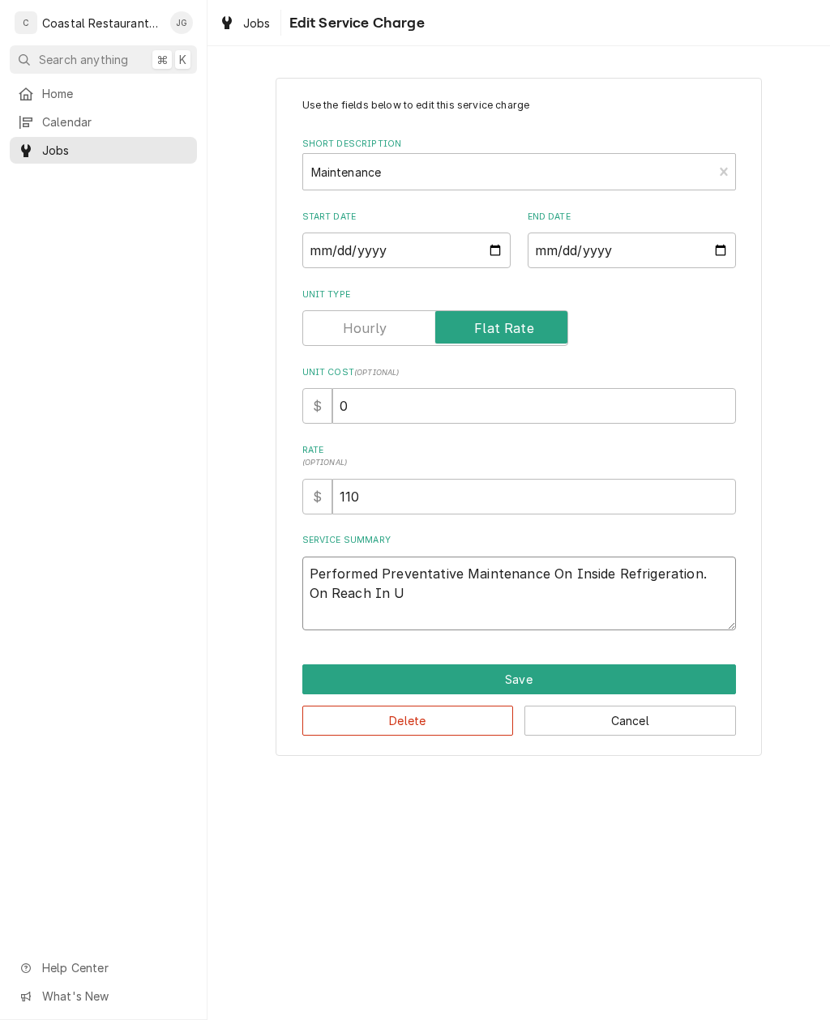
type textarea "Performed Preventative Maintenance On Inside Refrigeration. On Reach In Un"
type textarea "x"
type textarea "Performed Preventative Maintenance On Inside Refrigeration. On Reach In Uni"
type textarea "x"
type textarea "Performed Preventative Maintenance On Inside Refrigeration. On Reach In Unit"
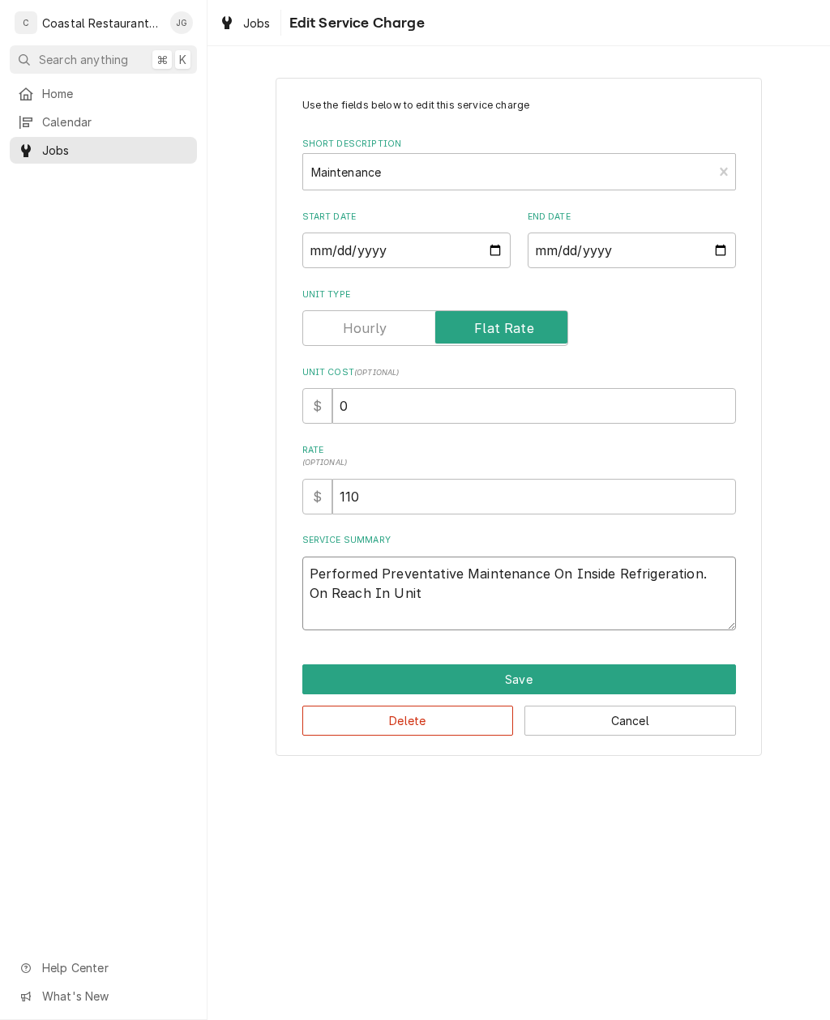
type textarea "x"
type textarea "Performed Preventative Maintenance On Inside Refrigeration. On Reach In Unit"
type textarea "x"
type textarea "Performed Preventative Maintenance On Inside Refrigeration. On Reach In Unit Ne"
type textarea "x"
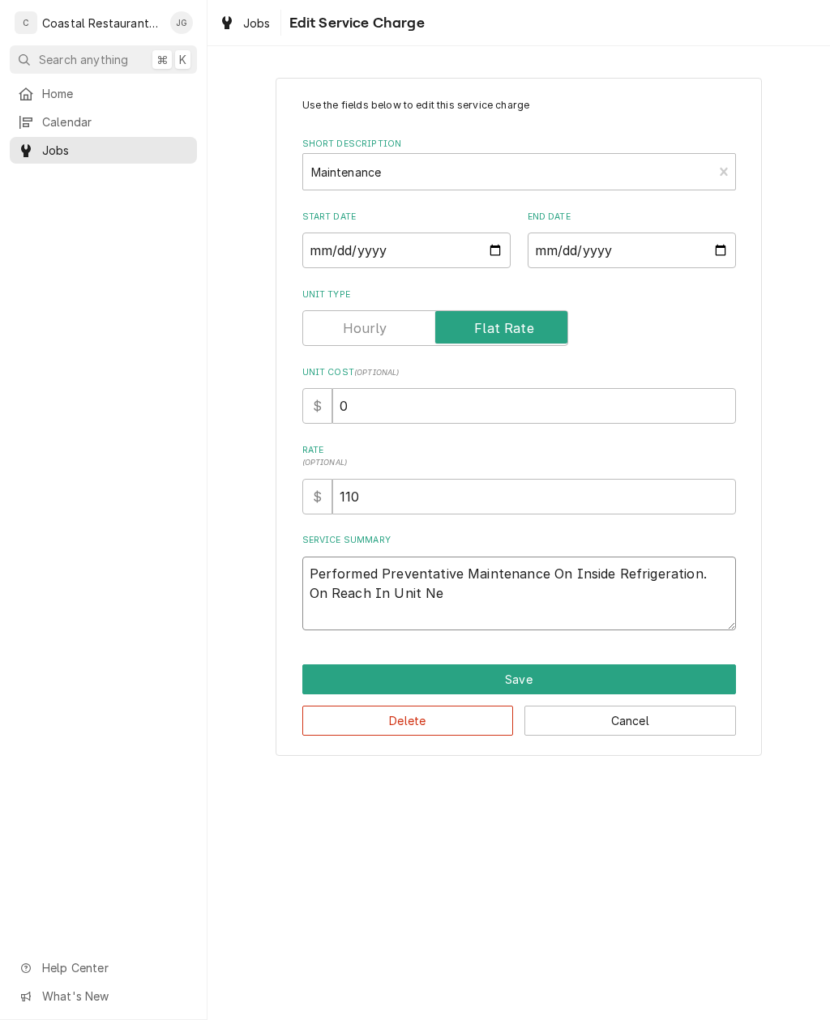
type textarea "Performed Preventative Maintenance On Inside Refrigeration. On Reach In Unit Nea"
type textarea "x"
type textarea "Performed Preventative Maintenance On Inside Refrigeration. On Reach In Unit Ne…"
type textarea "x"
type textarea "Performed Preventative Maintenance On Inside Refrigeration. On Reach In Unit Ne…"
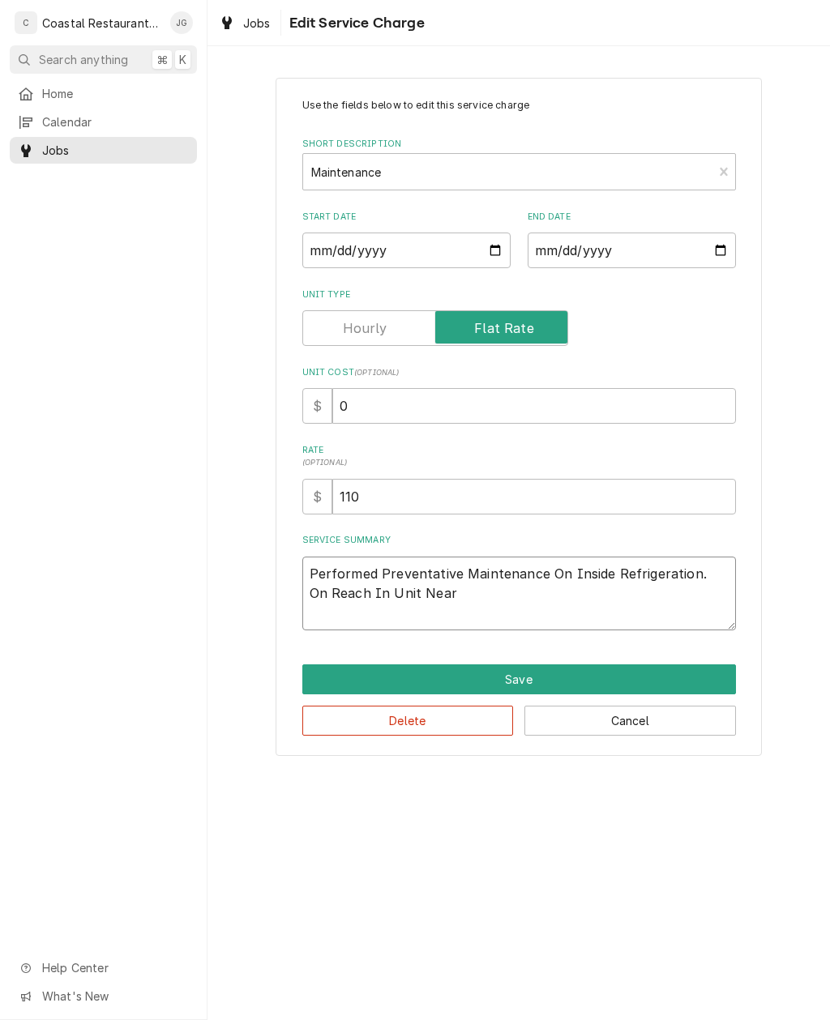
type textarea "x"
type textarea "Performed Preventative Maintenance On Inside Refrigeration. On Reach In Unit Ne…"
type textarea "x"
type textarea "Performed Preventative Maintenance On Inside Refrigeration. On Reach In Unit Ne…"
type textarea "x"
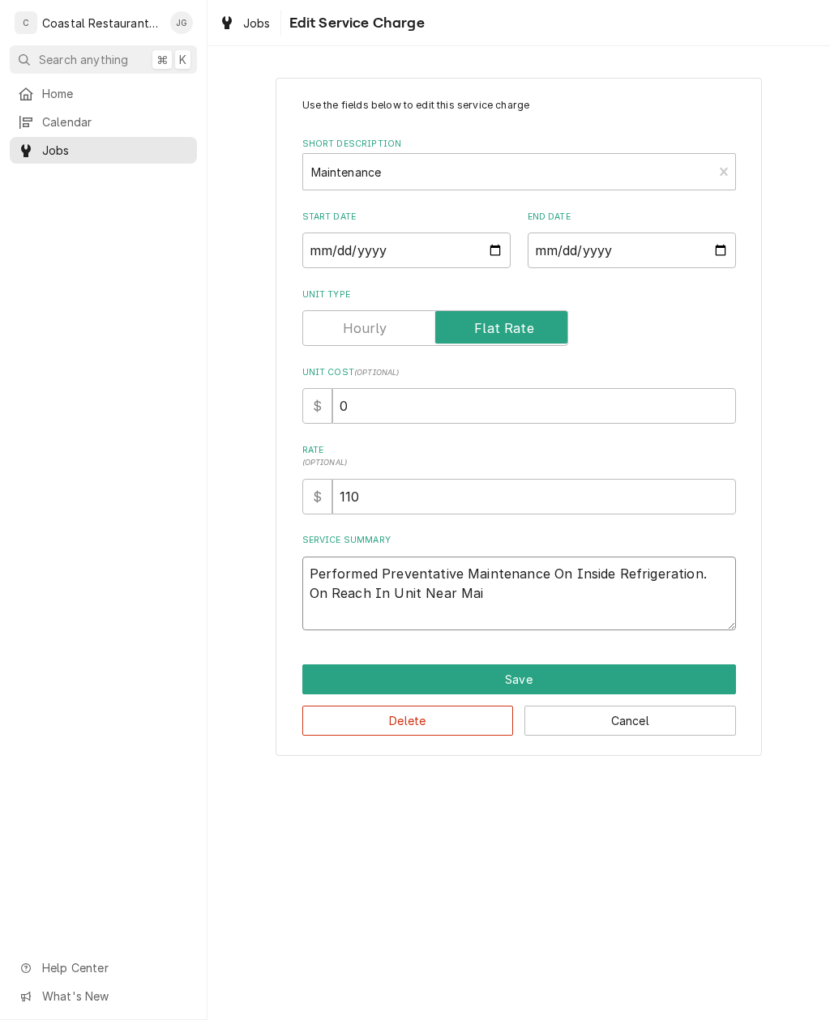
type textarea "Performed Preventative Maintenance On Inside Refrigeration. On Reach In Unit Ne…"
type textarea "x"
type textarea "Performed Preventative Maintenance On Inside Refrigeration. On Reach In Unit Ne…"
type textarea "x"
type textarea "Performed Preventative Maintenance On Inside Refrigeration. On Reach In Unit Ne…"
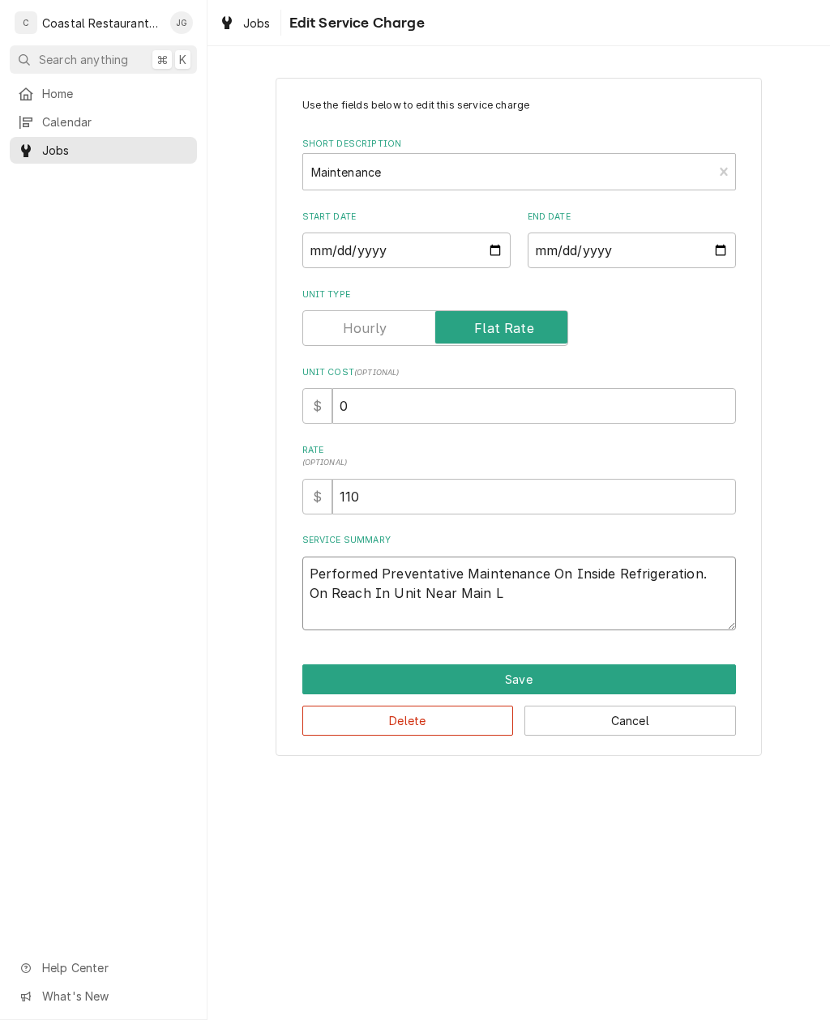
type textarea "x"
type textarea "Performed Preventative Maintenance On Inside Refrigeration. On Reach In Unit Ne…"
type textarea "x"
type textarea "Performed Preventative Maintenance On Inside Refrigeration. On Reach In Unit Ne…"
type textarea "x"
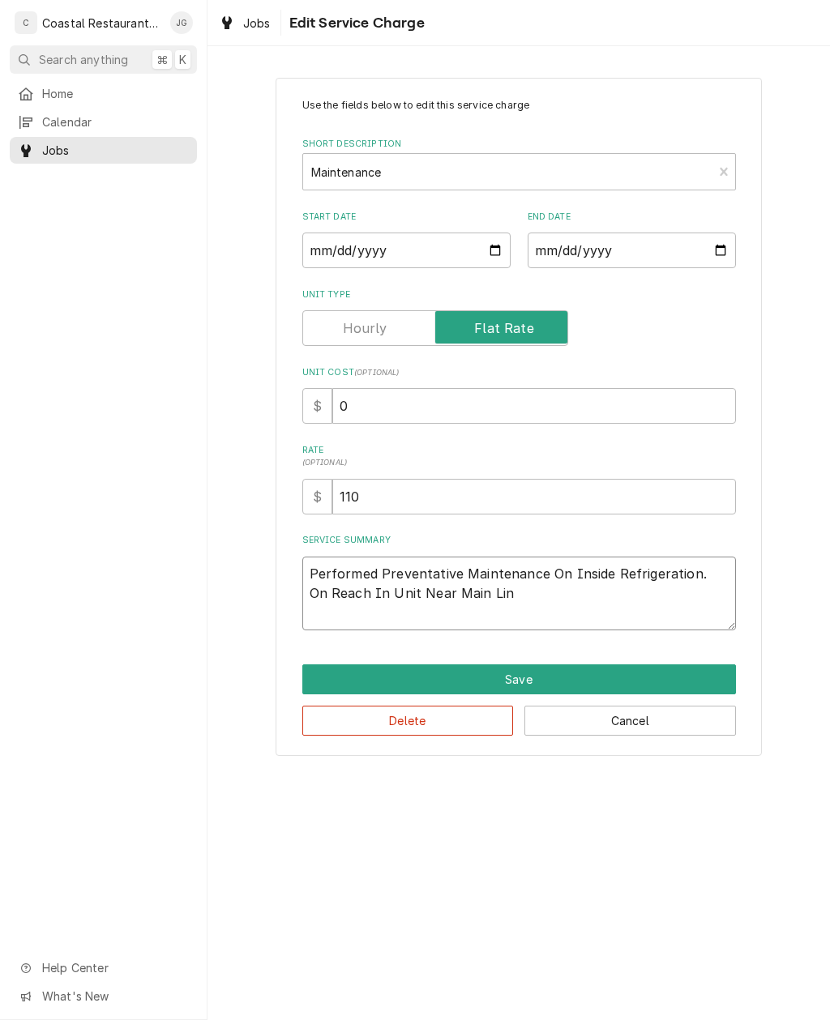
type textarea "Performed Preventative Maintenance On Inside Refrigeration. On Reach In Unit Ne…"
type textarea "x"
type textarea "Performed Preventative Maintenance On Inside Refrigeration. On Reach In Unit Ne…"
type textarea "x"
type textarea "Performed Preventative Maintenance On Inside Refrigeration. On Reach In Unit Ne…"
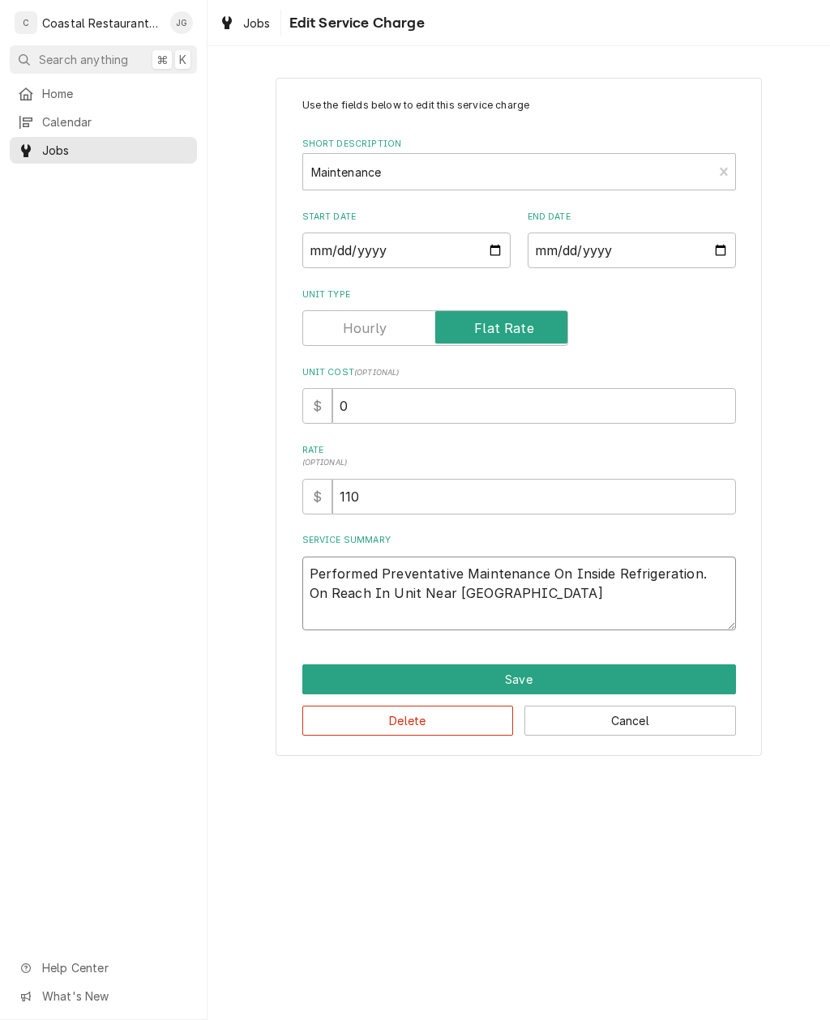
type textarea "x"
type textarea "Performed Preventative Maintenance On Inside Refrigeration. On Reach In Unit Ne…"
type textarea "x"
type textarea "Performed Preventative Maintenance On Inside Refrigeration. On Reach In Unit Ne…"
type textarea "x"
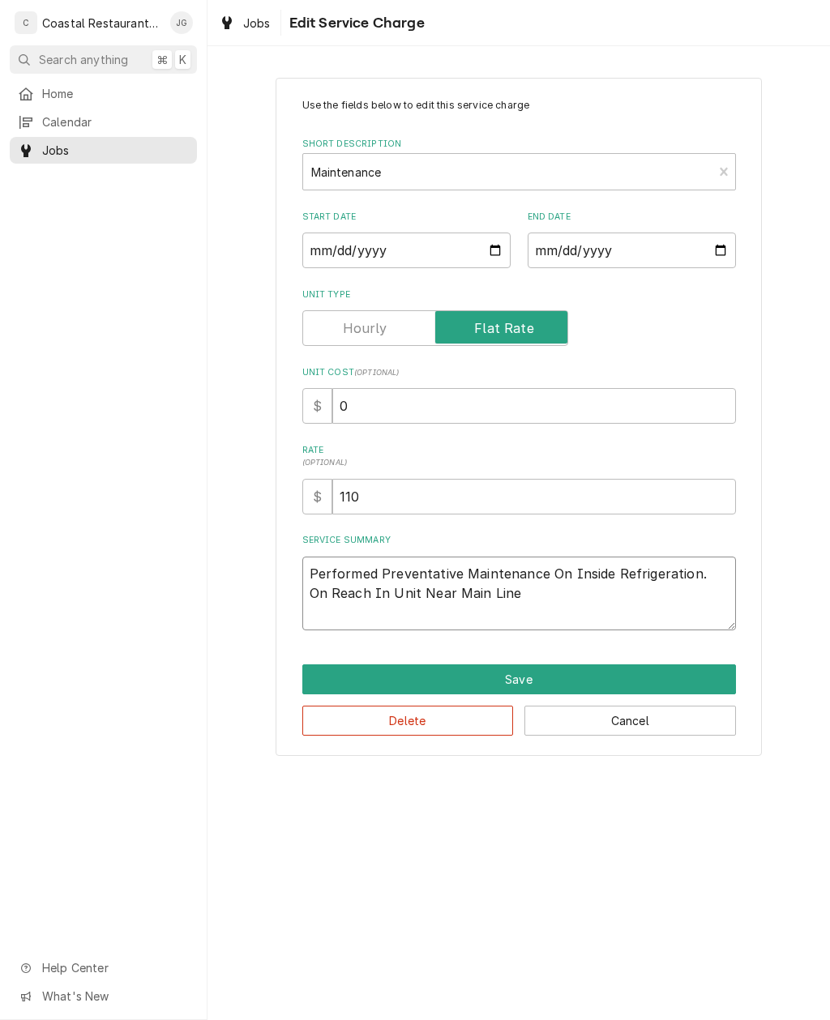
type textarea "Performed Preventative Maintenance On Inside Refrigeration. On Reach In Unit Ne…"
type textarea "x"
type textarea "Performed Preventative Maintenance On Inside Refrigeration. On Reach In Unit Ne…"
type textarea "x"
type textarea "Performed Preventative Maintenance On Inside Refrigeration. On Reach In Unit Ne…"
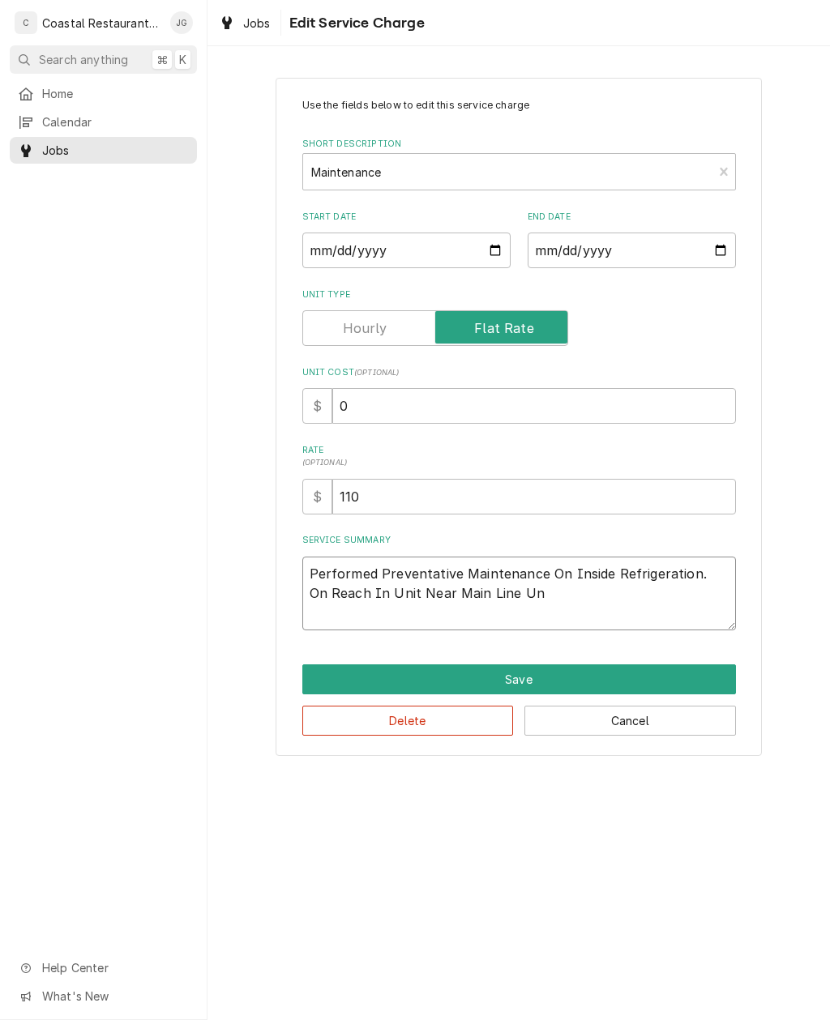
type textarea "x"
type textarea "Performed Preventative Maintenance On Inside Refrigeration. On Reach In Unit Ne…"
type textarea "x"
type textarea "Performed Preventative Maintenance On Inside Refrigeration. On Reach In Unit Ne…"
type textarea "x"
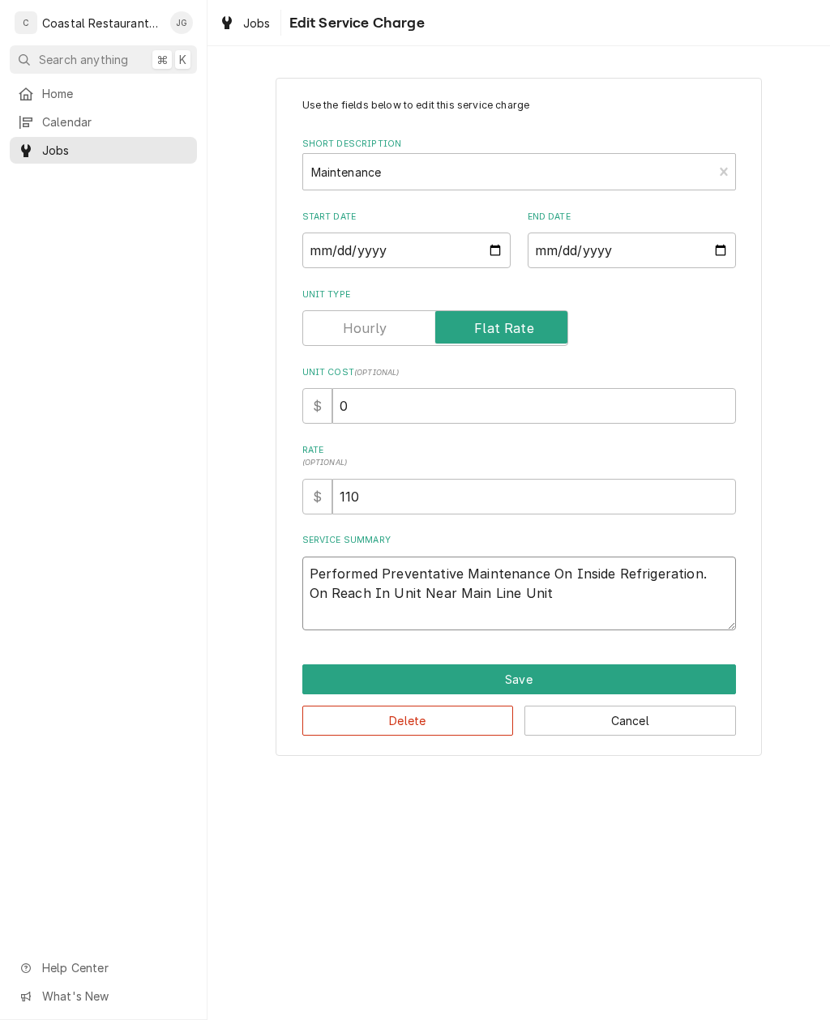
type textarea "Performed Preventative Maintenance On Inside Refrigeration. On Reach In Unit Ne…"
type textarea "x"
type textarea "Performed Preventative Maintenance On Inside Refrigeration. On Reach In Unit Ne…"
type textarea "x"
type textarea "Performed Preventative Maintenance On Inside Refrigeration. On Reach In Unit Ne…"
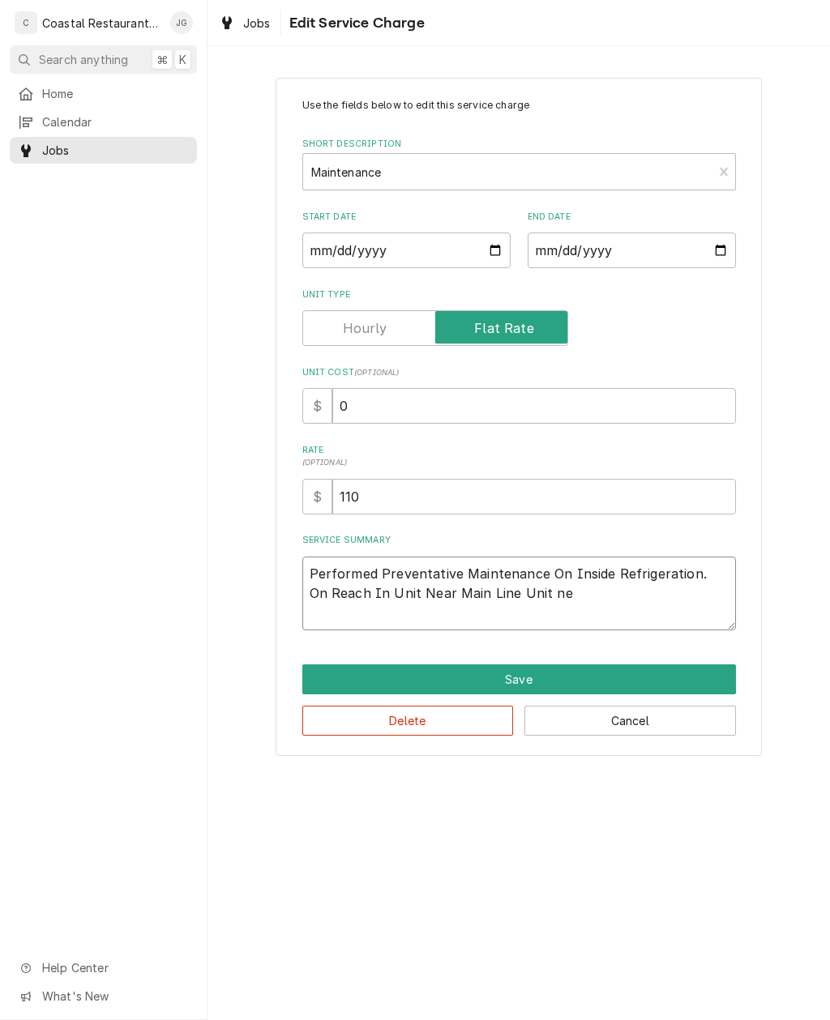
type textarea "x"
type textarea "Performed Preventative Maintenance On Inside Refrigeration. On Reach In Unit Ne…"
type textarea "x"
type textarea "Performed Preventative Maintenance On Inside Refrigeration. On Reach In Unit Ne…"
type textarea "x"
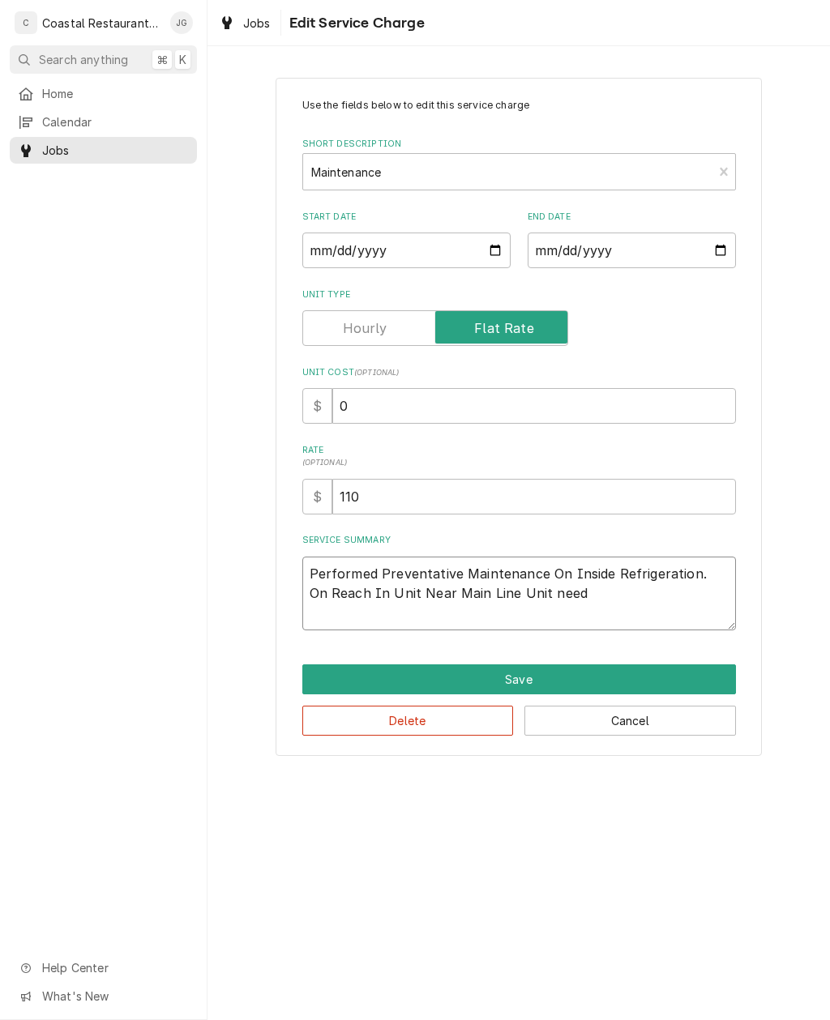
type textarea "Performed Preventative Maintenance On Inside Refrigeration. On Reach In Unit Ne…"
type textarea "x"
type textarea "Performed Preventative Maintenance On Inside Refrigeration. On Reach In Unit Ne…"
type textarea "x"
type textarea "Performed Preventative Maintenance On Inside Refrigeration. On Reach In Unit Ne…"
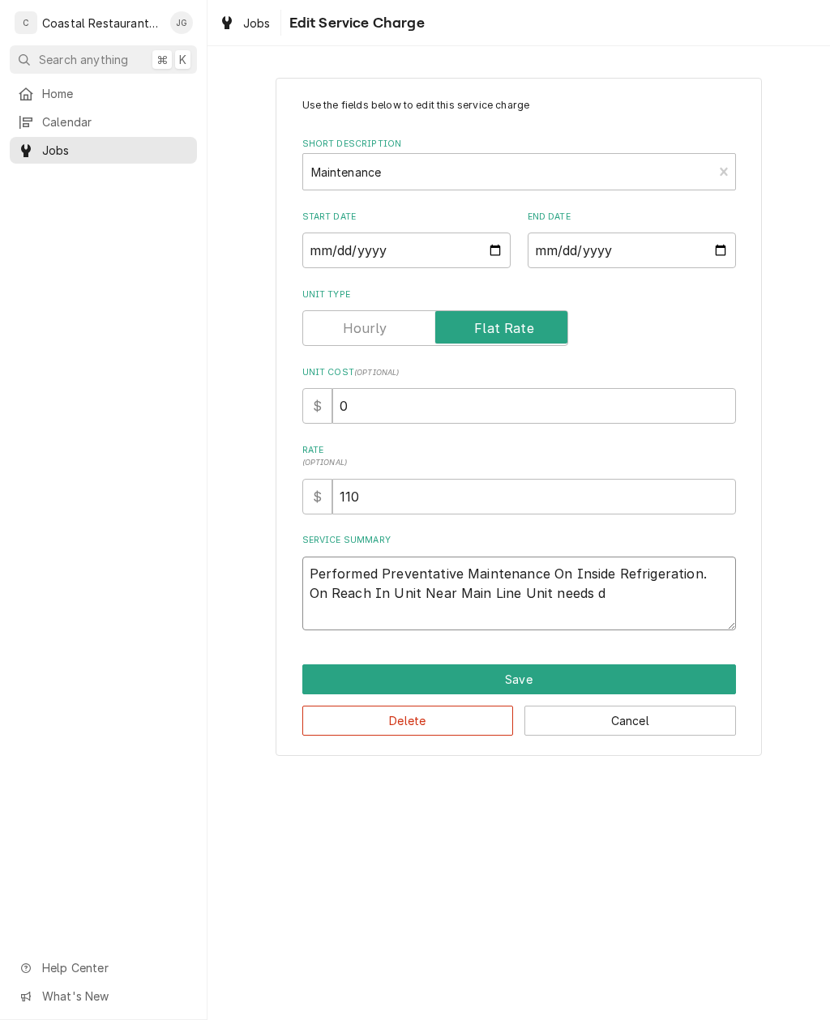
type textarea "x"
type textarea "Performed Preventative Maintenance On Inside Refrigeration. On Reach In Unit Ne…"
type textarea "x"
type textarea "Performed Preventative Maintenance On Inside Refrigeration. On Reach In Unit Ne…"
type textarea "x"
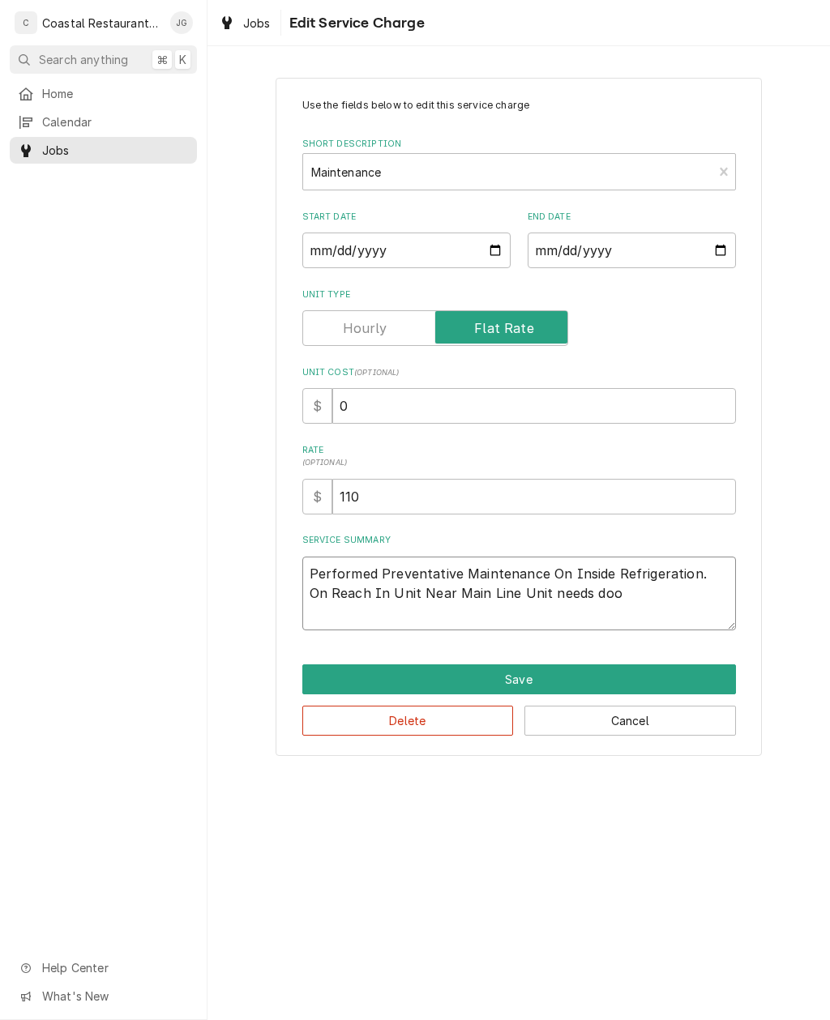
type textarea "Performed Preventative Maintenance On Inside Refrigeration. On Reach In Unit Ne…"
type textarea "x"
type textarea "Performed Preventative Maintenance On Inside Refrigeration. On Reach In Unit Ne…"
type textarea "x"
type textarea "Performed Preventative Maintenance On Inside Refrigeration. On Reach In Unit Ne…"
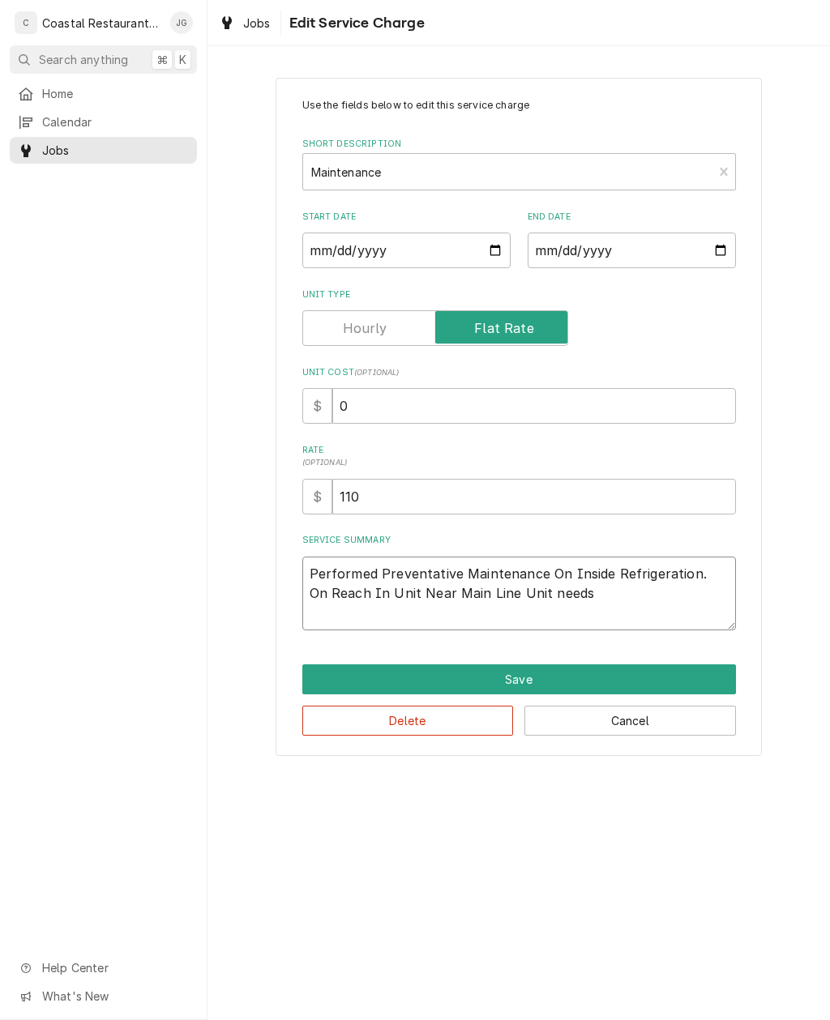
type textarea "x"
type textarea "Performed Preventative Maintenance On Inside Refrigeration. On Reach In Unit Ne…"
type textarea "x"
type textarea "Performed Preventative Maintenance On Inside Refrigeration. On Reach In Unit Ne…"
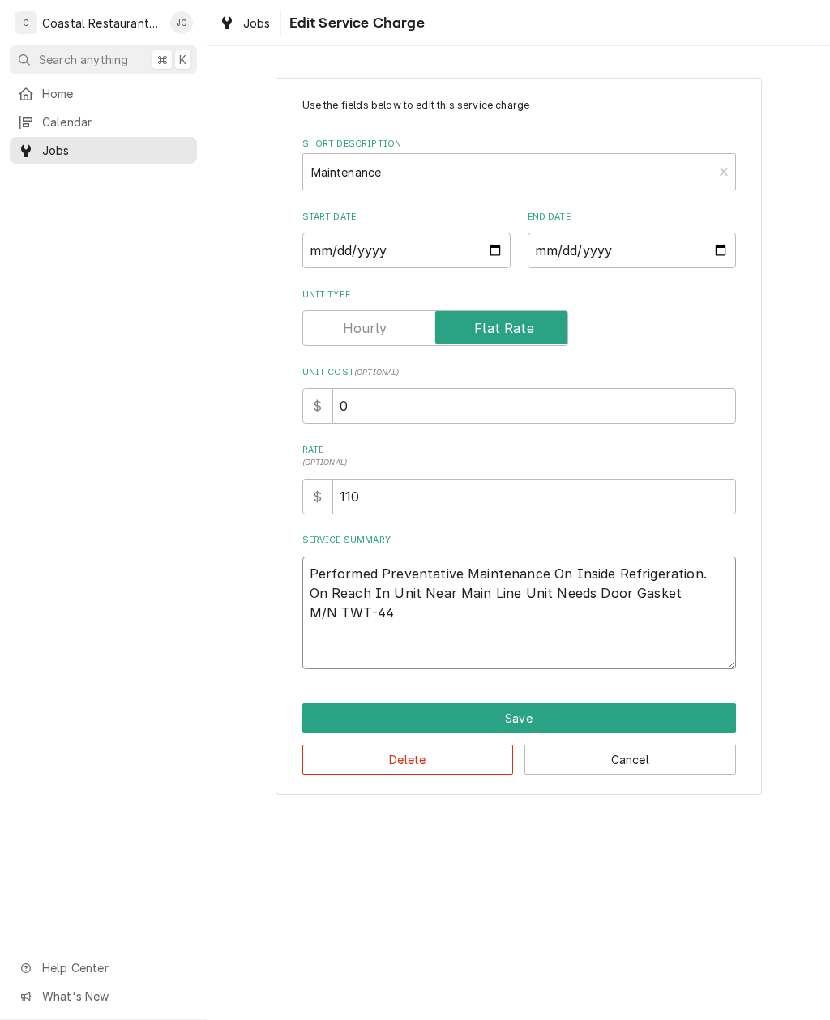
click at [677, 599] on textarea "Performed Preventative Maintenance On Inside Refrigeration. On Reach In Unit Ne…" at bounding box center [519, 613] width 434 height 113
click at [311, 614] on textarea "Performed Preventative Maintenance On Inside Refrigeration. On Reach In Unit Ne…" at bounding box center [519, 613] width 434 height 113
click at [499, 626] on textarea "Performed Preventative Maintenance On Inside Refrigeration. On Reach In Unit Ne…" at bounding box center [519, 613] width 434 height 113
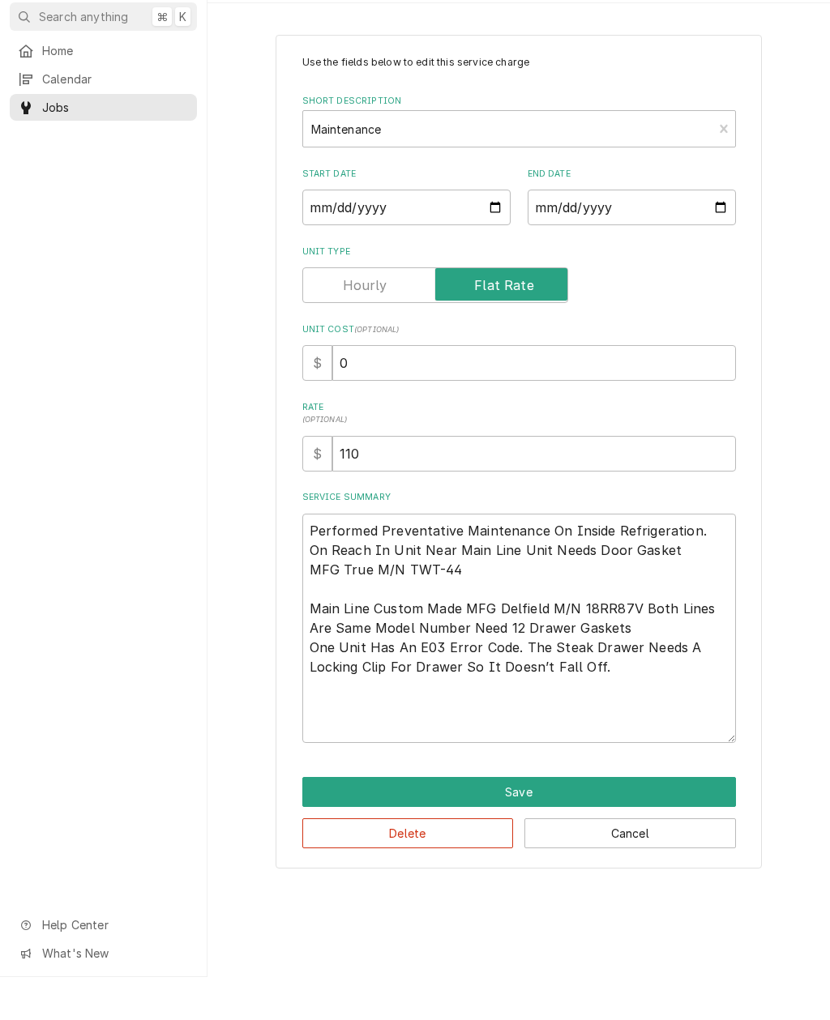
click at [785, 638] on div "Use the fields below to edit this service charge Short Description Maintenance …" at bounding box center [518, 494] width 622 height 863
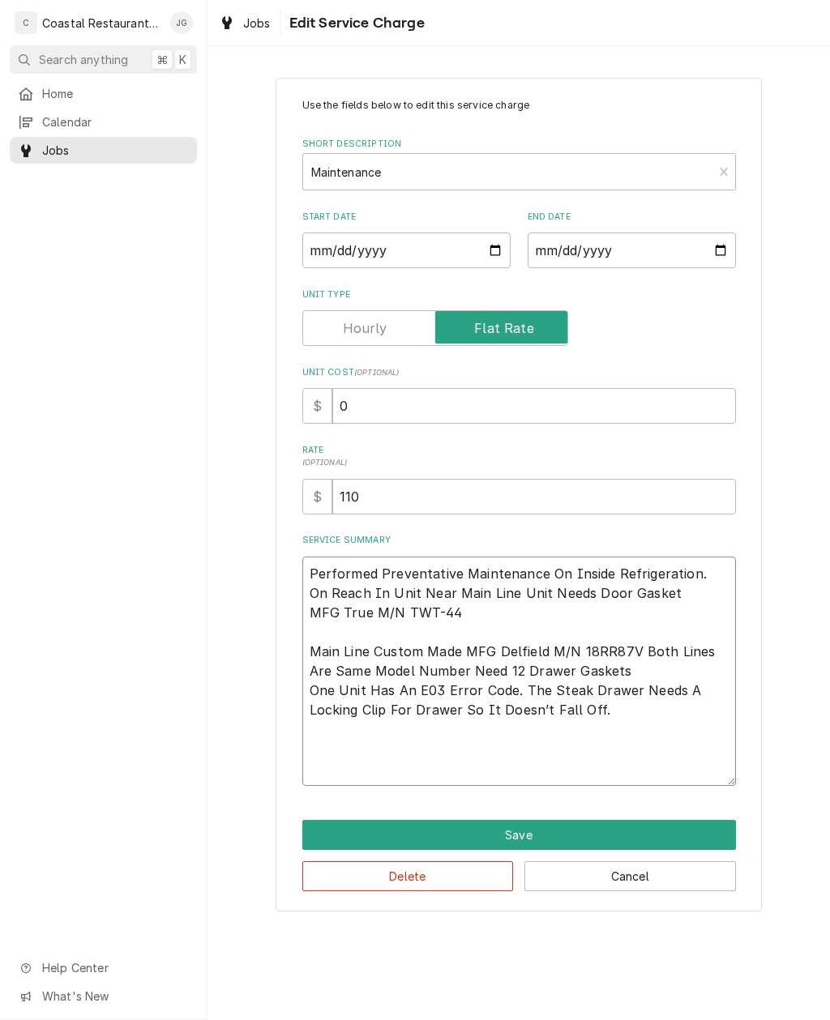
click at [623, 731] on textarea "Performed Preventative Maintenance On Inside Refrigeration. On Reach In Unit Ne…" at bounding box center [519, 671] width 434 height 229
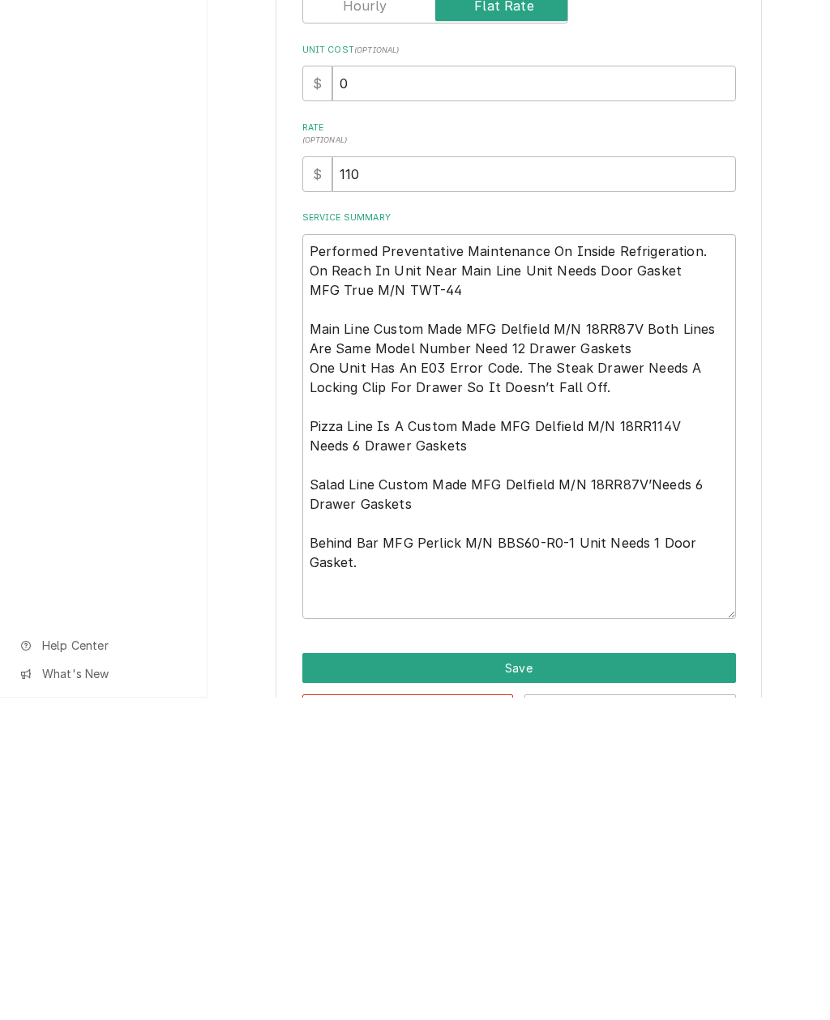
click at [616, 976] on button "Save" at bounding box center [519, 991] width 434 height 30
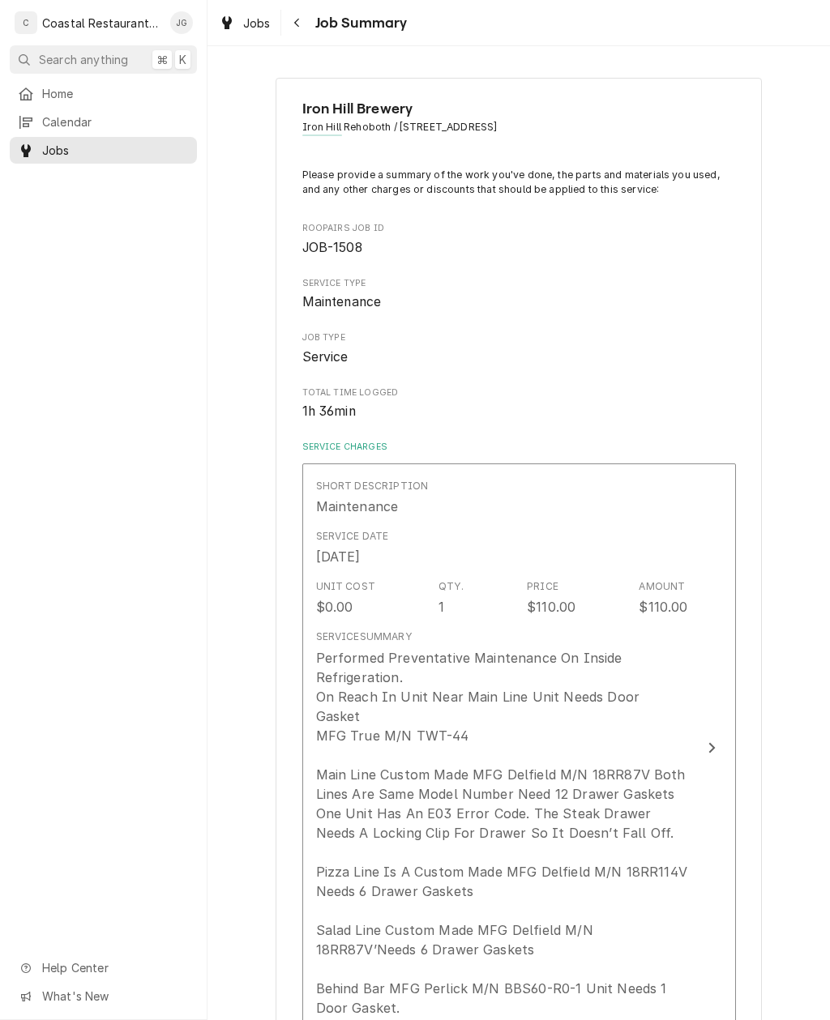
click at [824, 478] on div "Iron Hill Brewery Iron Hill Rehoboth / 19815 Coastal Hwy, Rehoboth Beach, DE 19…" at bounding box center [518, 848] width 622 height 1571
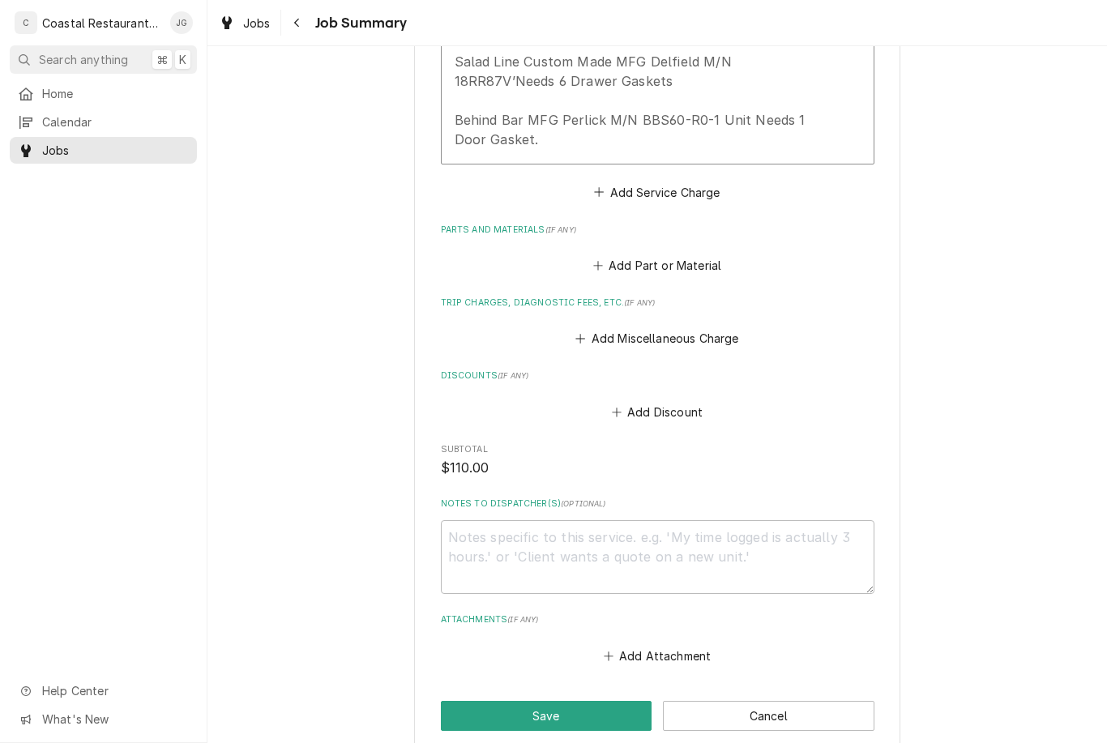
scroll to position [870, 0]
click at [561, 498] on span "( optional )" at bounding box center [583, 502] width 45 height 9
click at [554, 519] on textarea "Notes to Dispatcher(s) ( optional )" at bounding box center [658, 556] width 434 height 74
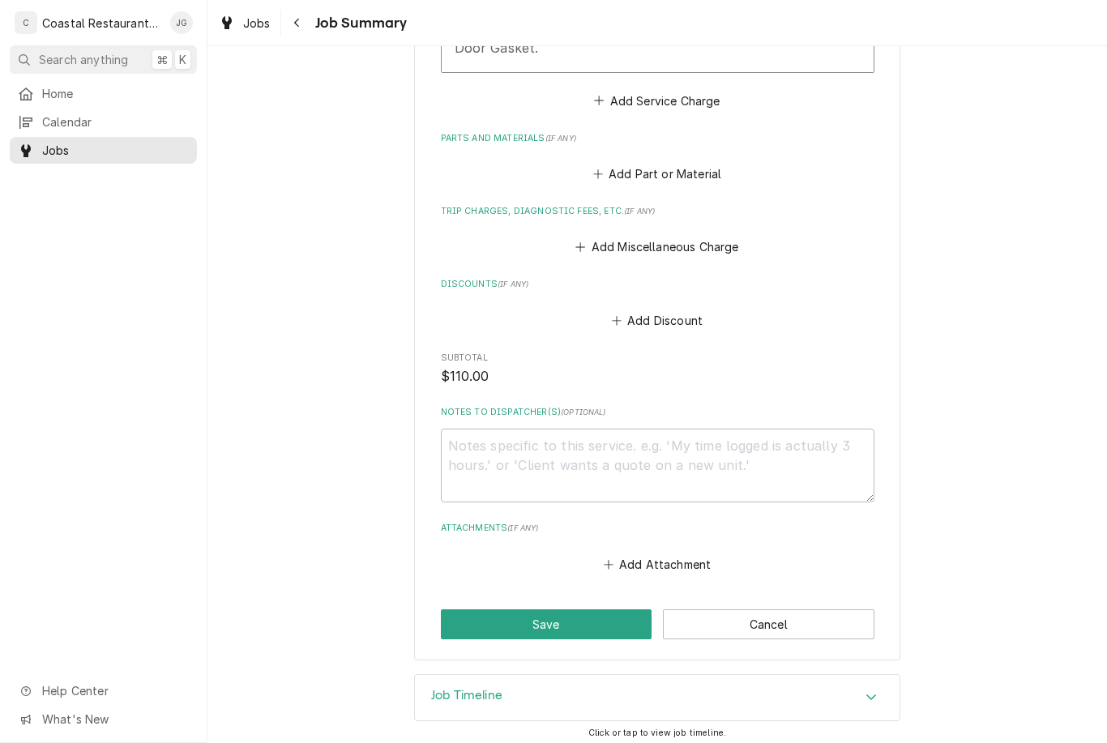
scroll to position [959, 0]
click at [550, 611] on button "Save" at bounding box center [547, 626] width 212 height 30
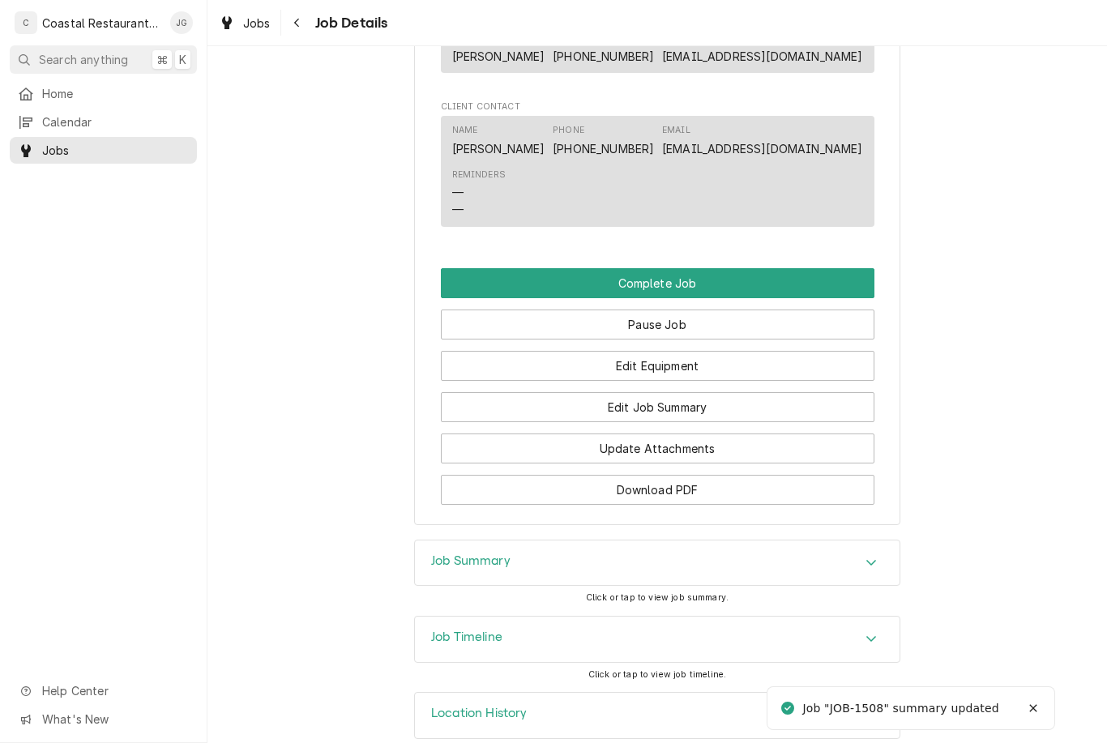
scroll to position [1294, 0]
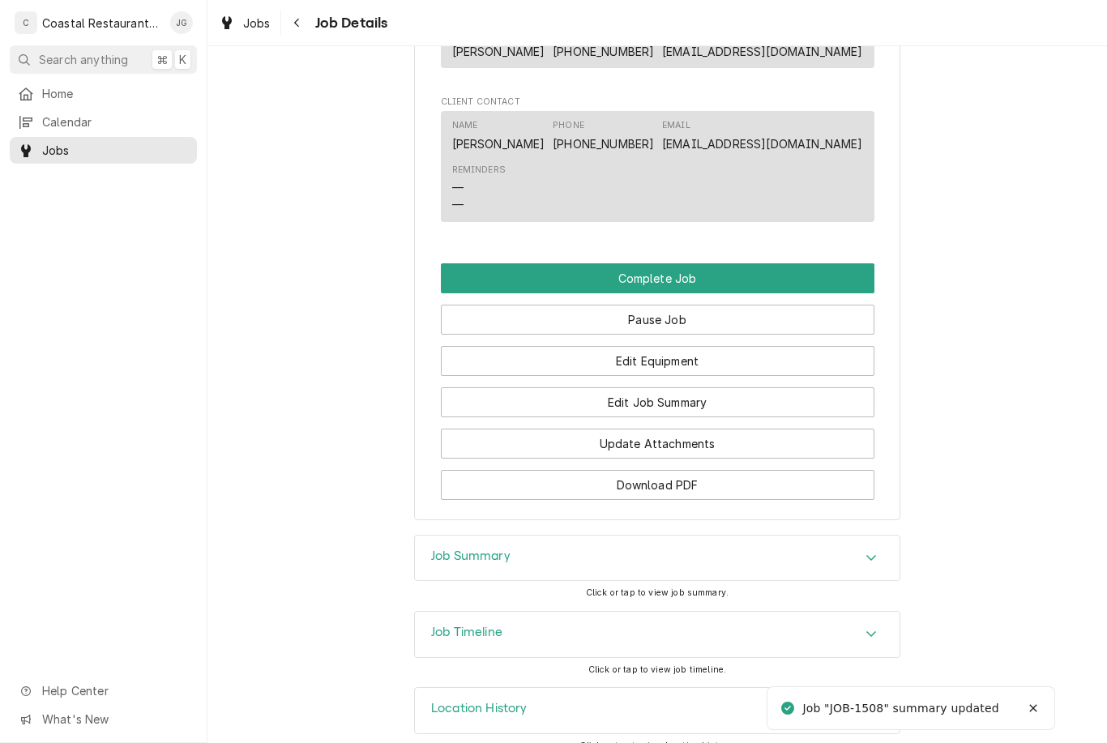
click at [685, 321] on button "Pause Job" at bounding box center [658, 320] width 434 height 30
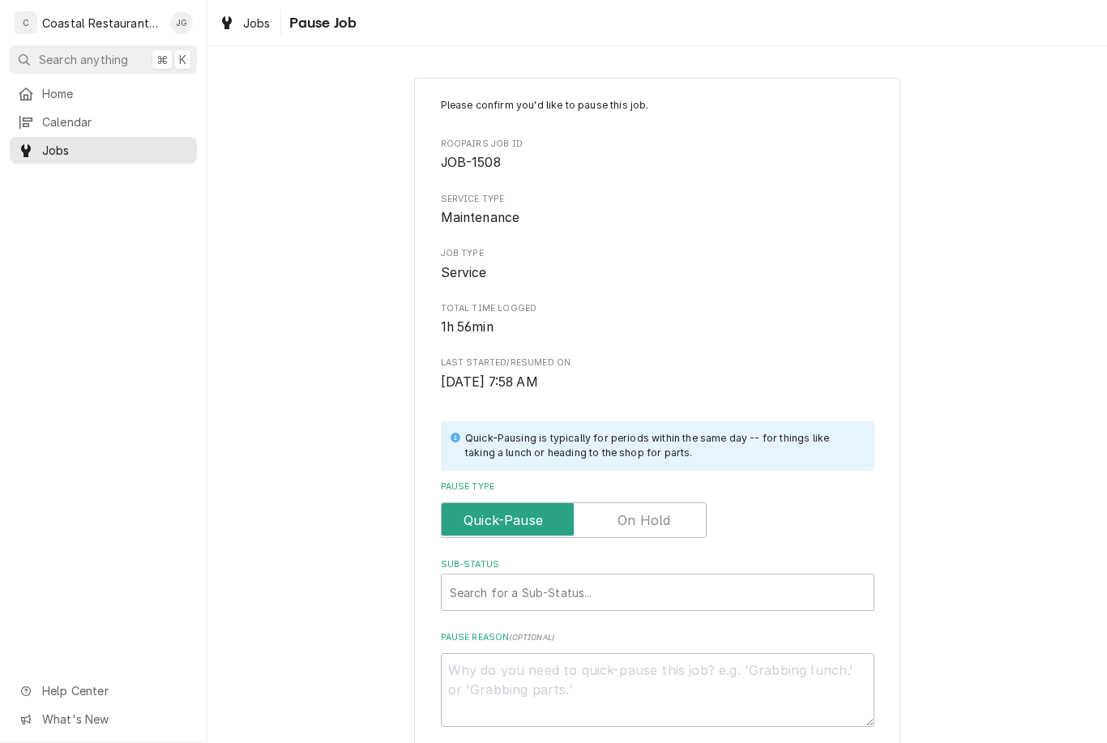
click at [656, 502] on input "Pause Type" at bounding box center [573, 520] width 251 height 36
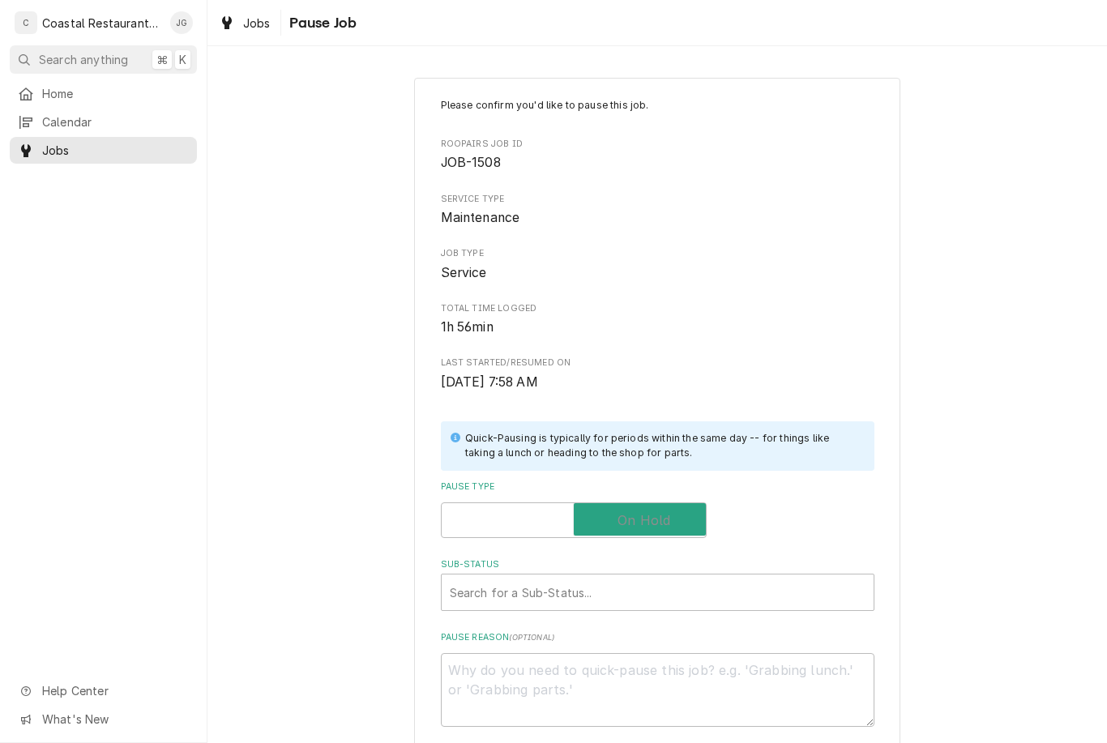
checkbox input "true"
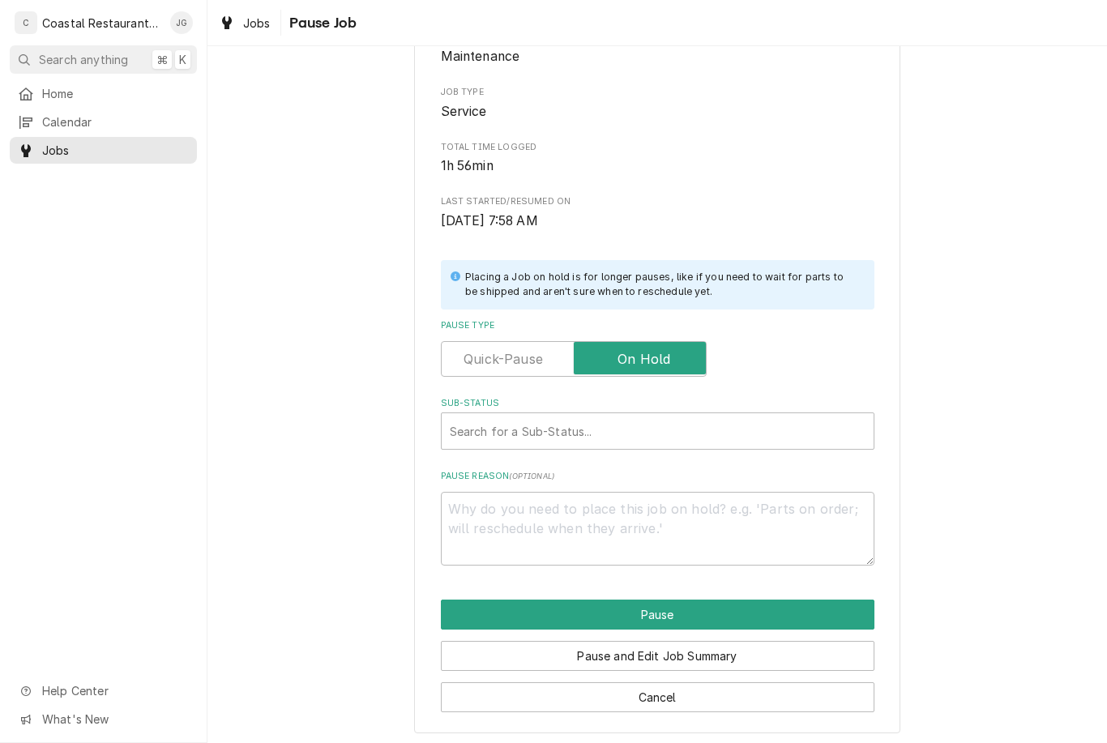
scroll to position [160, 0]
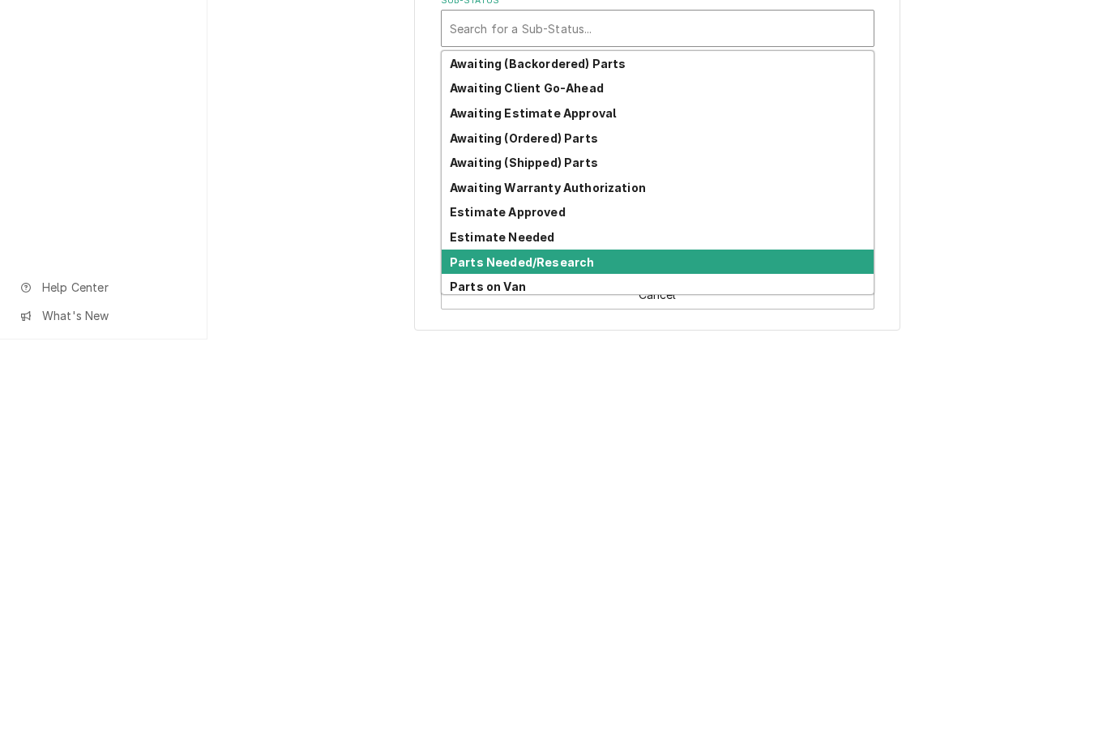
click at [572, 659] on strong "Parts Needed/Research" at bounding box center [522, 666] width 144 height 14
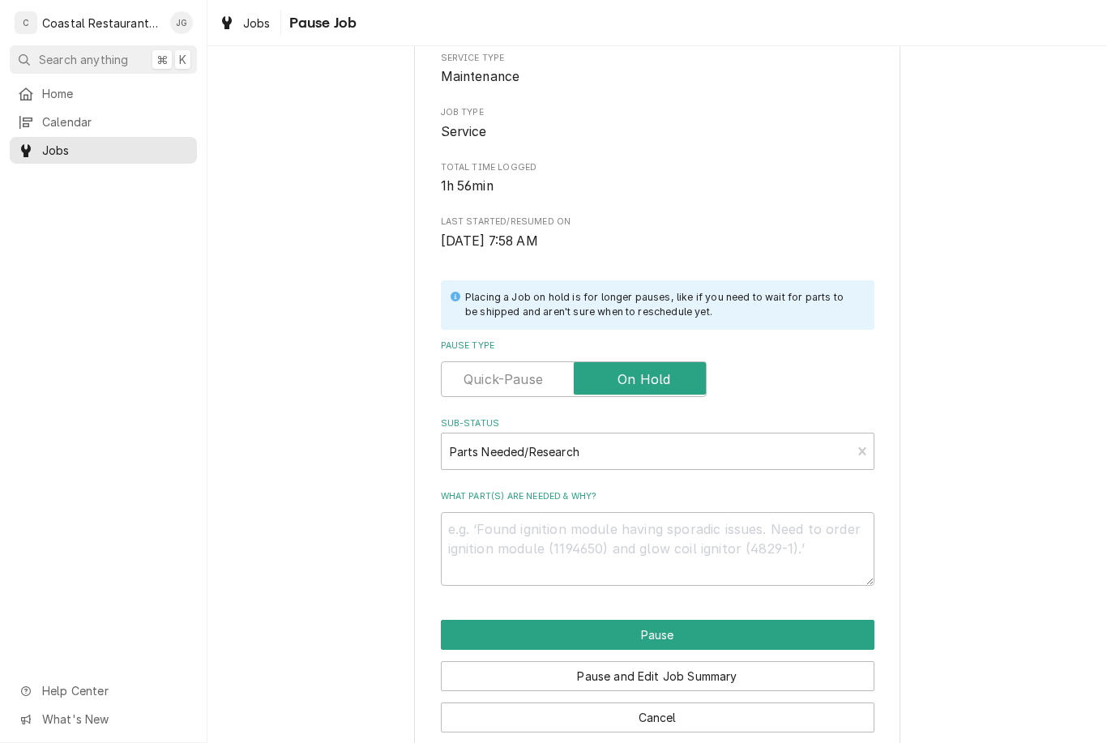
click at [690, 630] on button "Pause" at bounding box center [658, 635] width 434 height 30
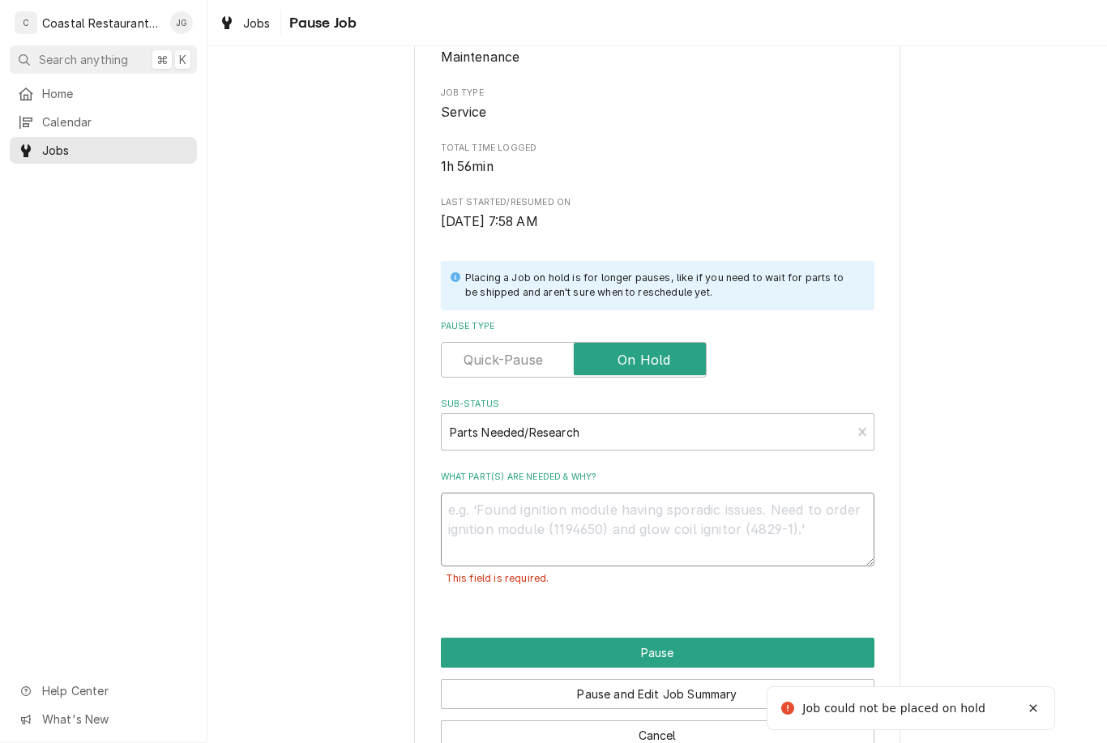
click at [601, 524] on textarea "What part(s) are needed & why?" at bounding box center [658, 530] width 434 height 74
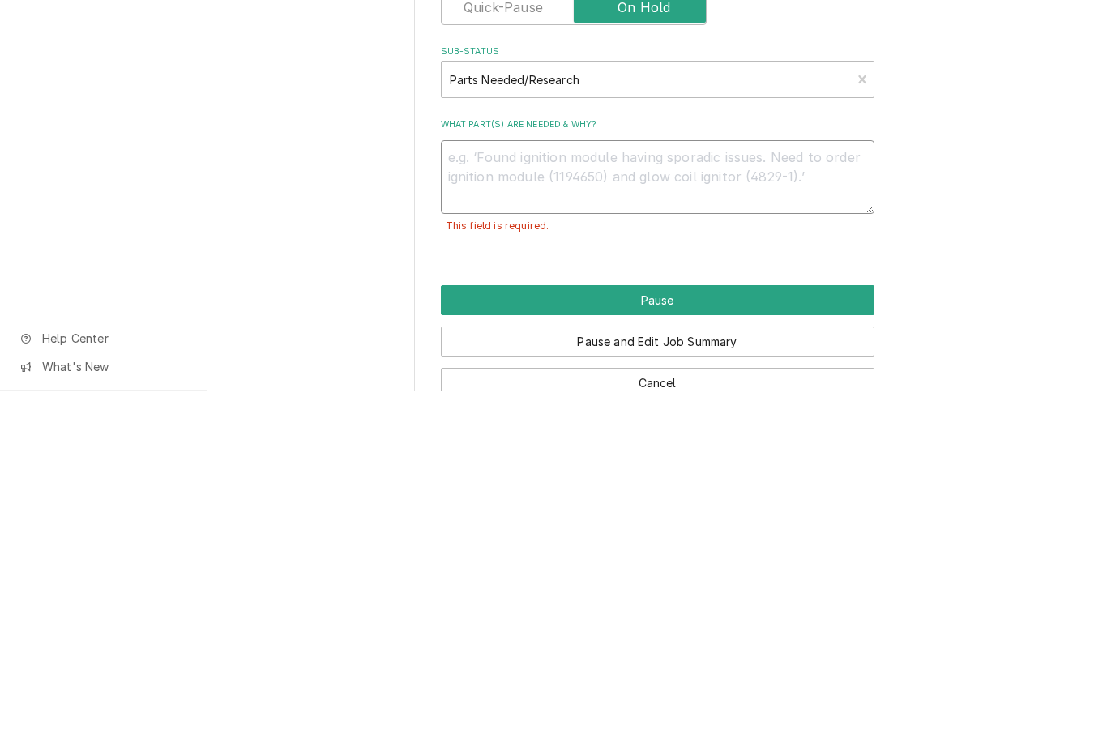
type textarea "x"
type textarea "Re"
type textarea "x"
type textarea "R"
type textarea "x"
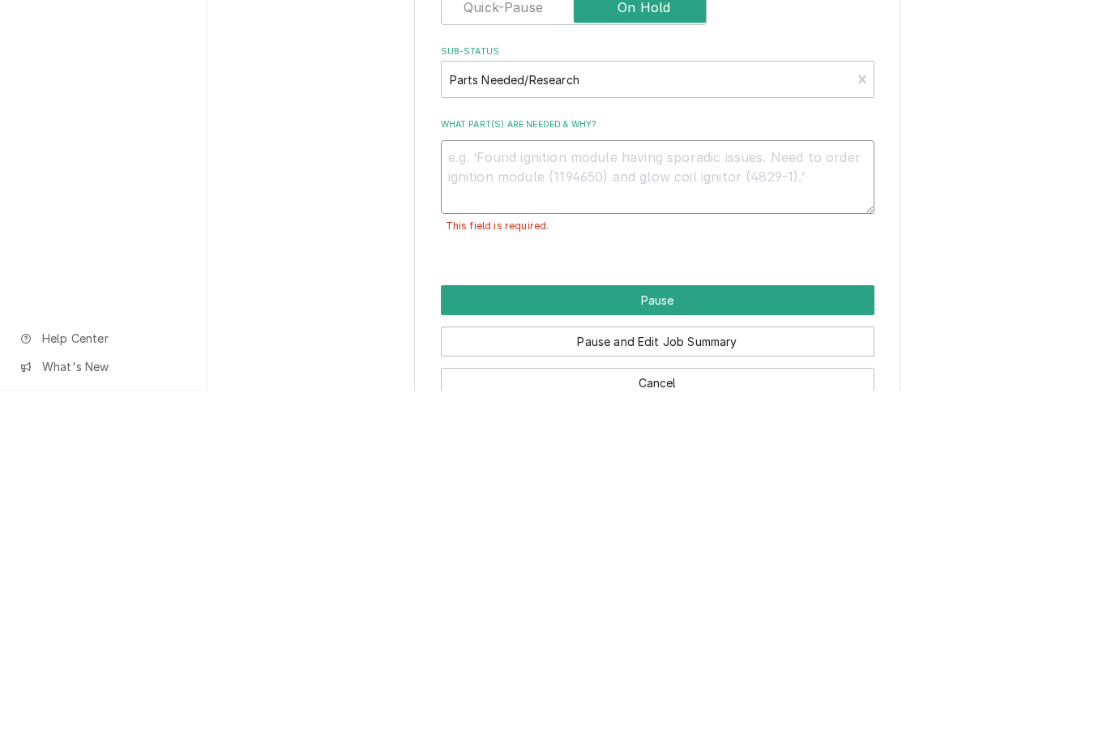
type textarea "x"
type textarea "Ne"
type textarea "x"
type textarea "Need"
type textarea "x"
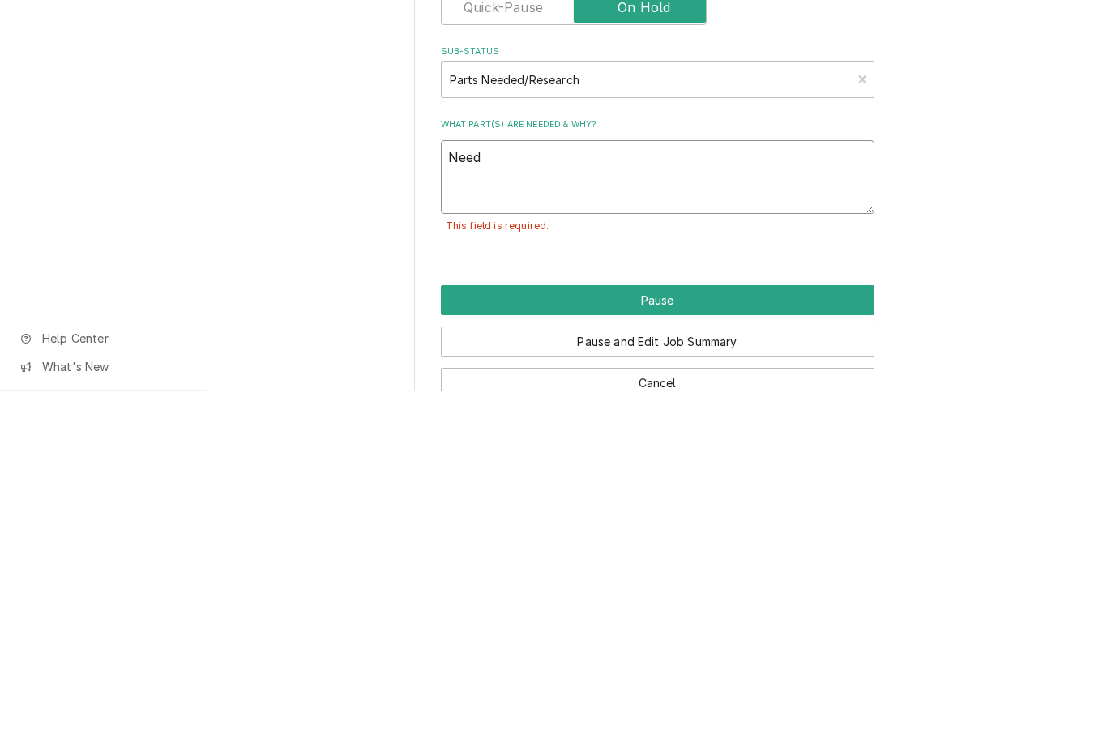
type textarea "Need"
type textarea "x"
type textarea "Need t"
type textarea "x"
type textarea "Need to"
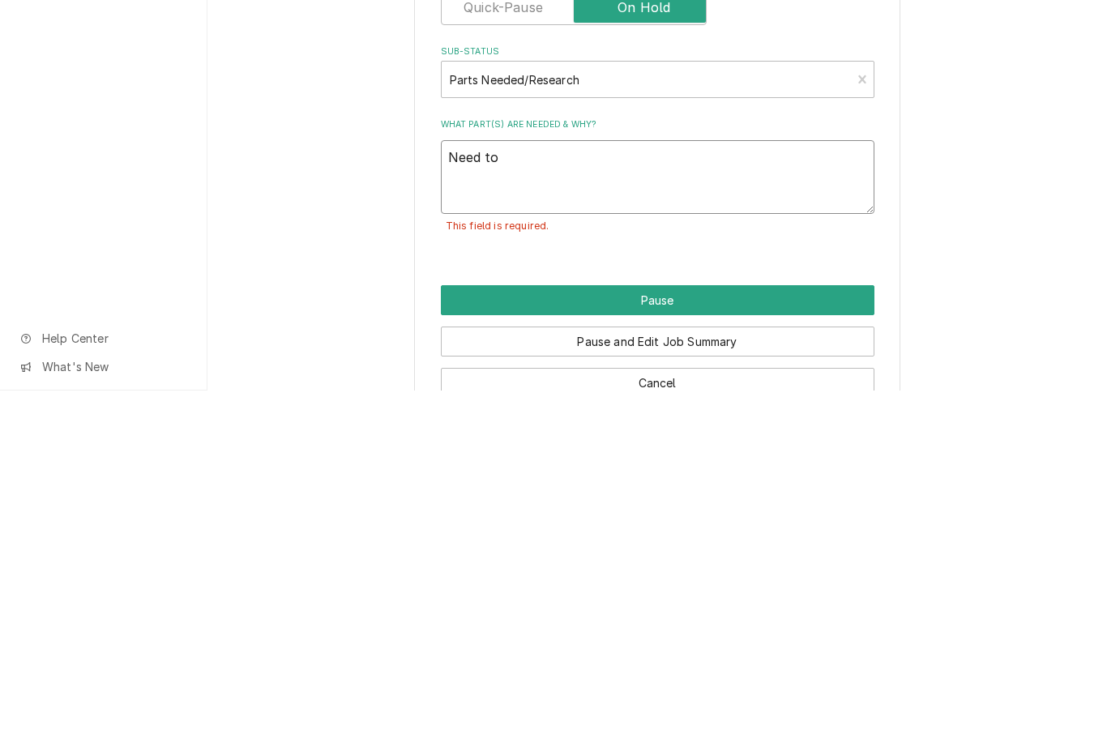
type textarea "x"
type textarea "Need to"
type textarea "x"
type textarea "Need to"
type textarea "x"
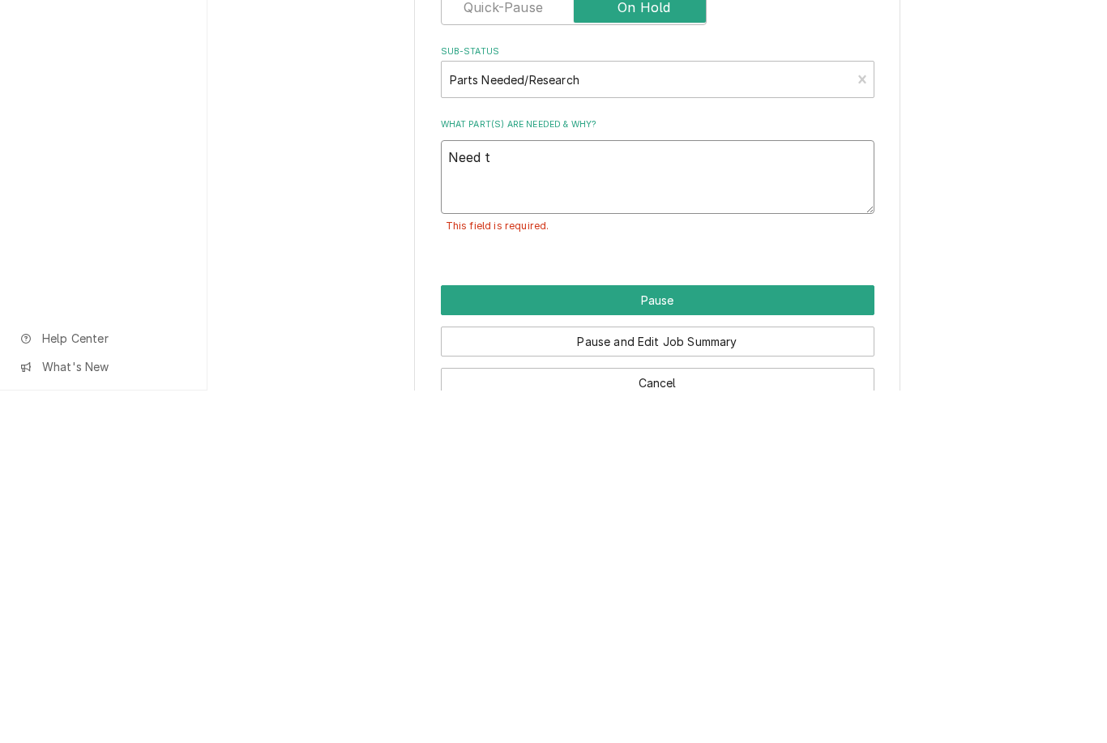
type textarea "Need"
type textarea "x"
type textarea "Need T"
type textarea "x"
type textarea "Need To"
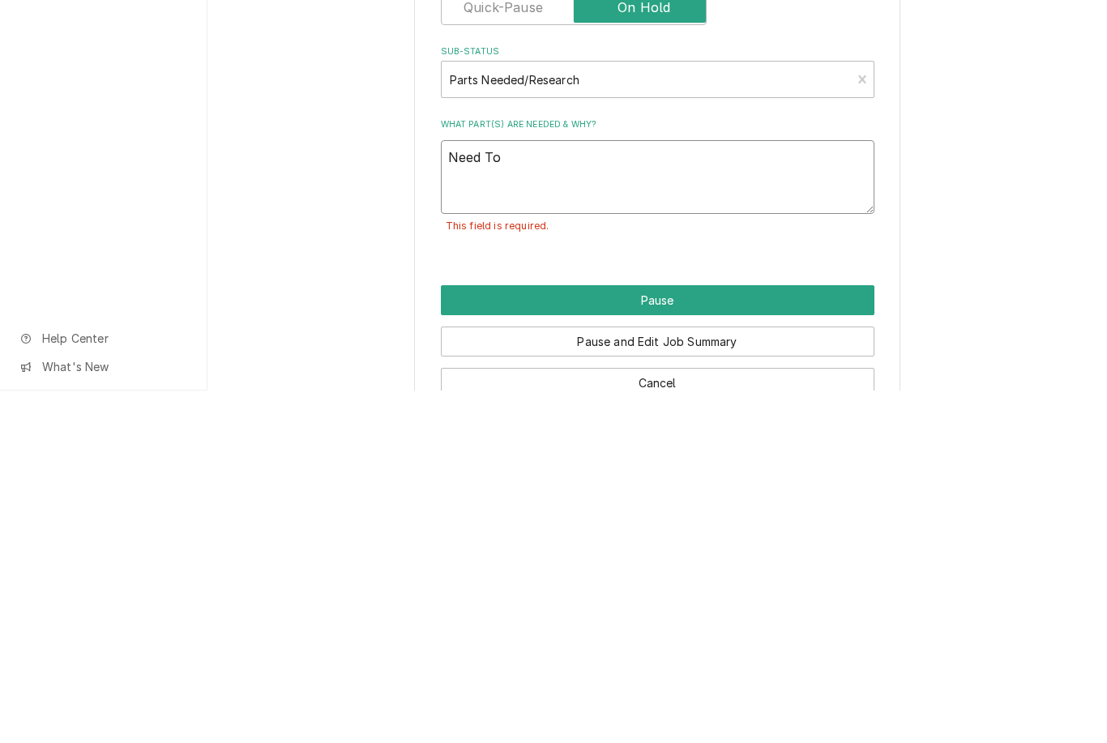
type textarea "x"
type textarea "Need To"
type textarea "x"
type textarea "Need To R"
type textarea "x"
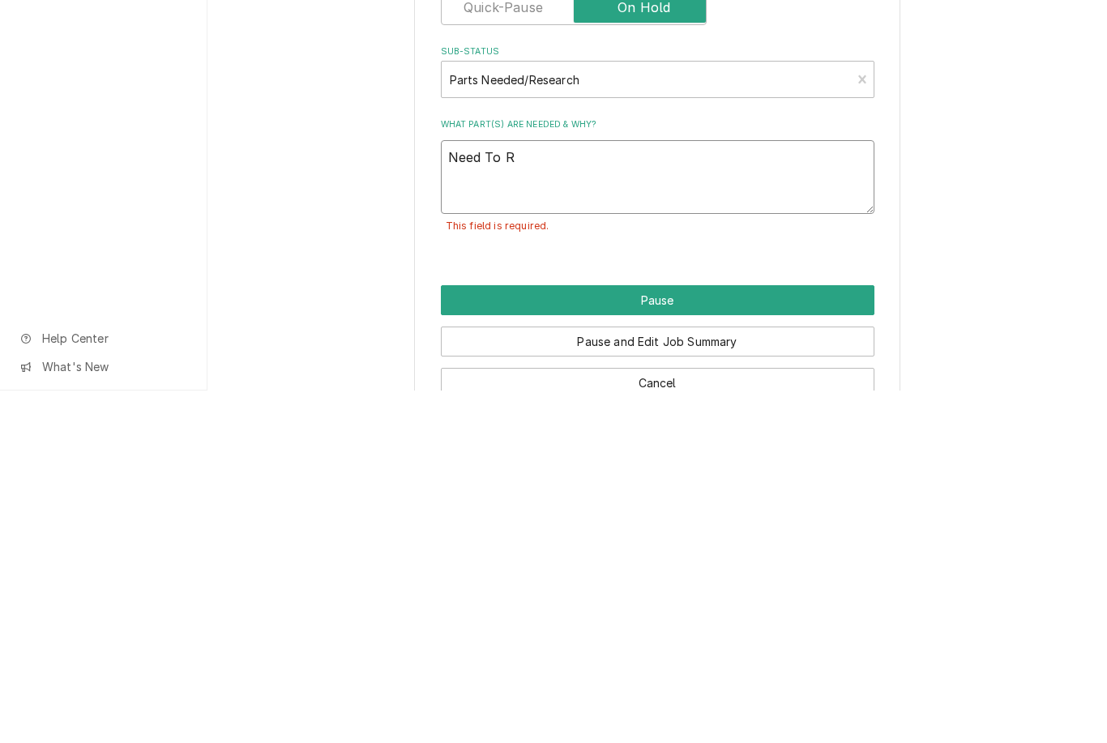
type textarea "Need To Re"
type textarea "x"
type textarea "Need To Ret"
type textarea "x"
type textarea "Need To Retu"
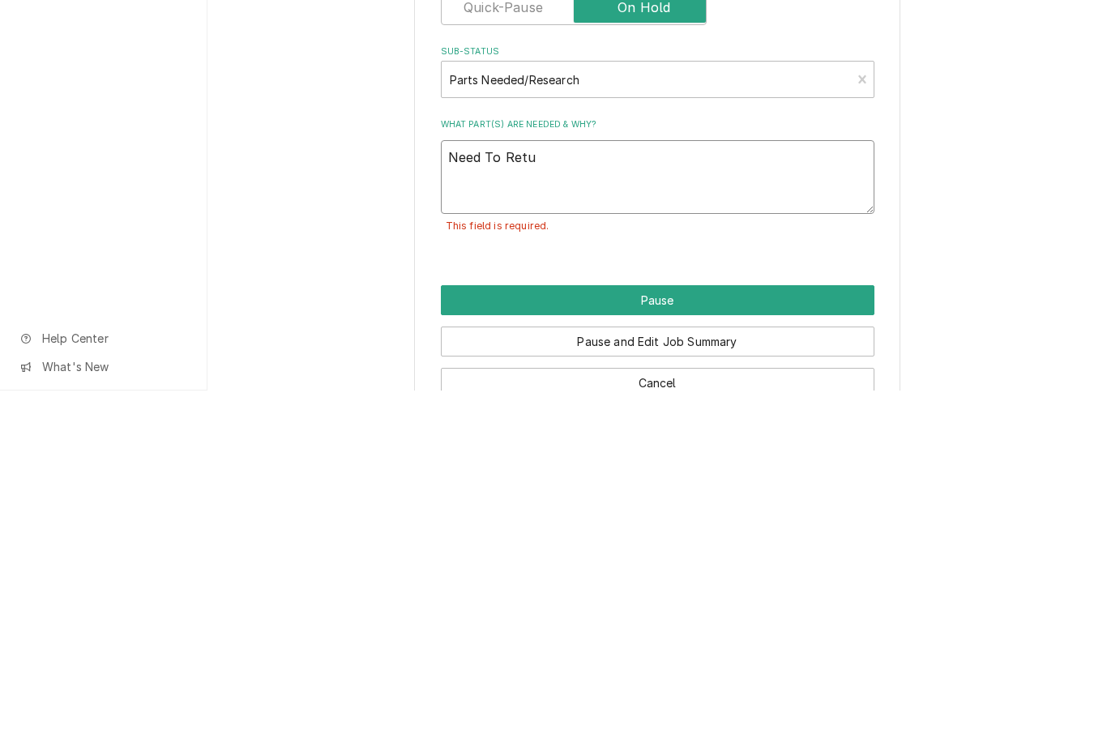
type textarea "x"
type textarea "Need To Return"
type textarea "x"
type textarea "Need To Return T"
type textarea "x"
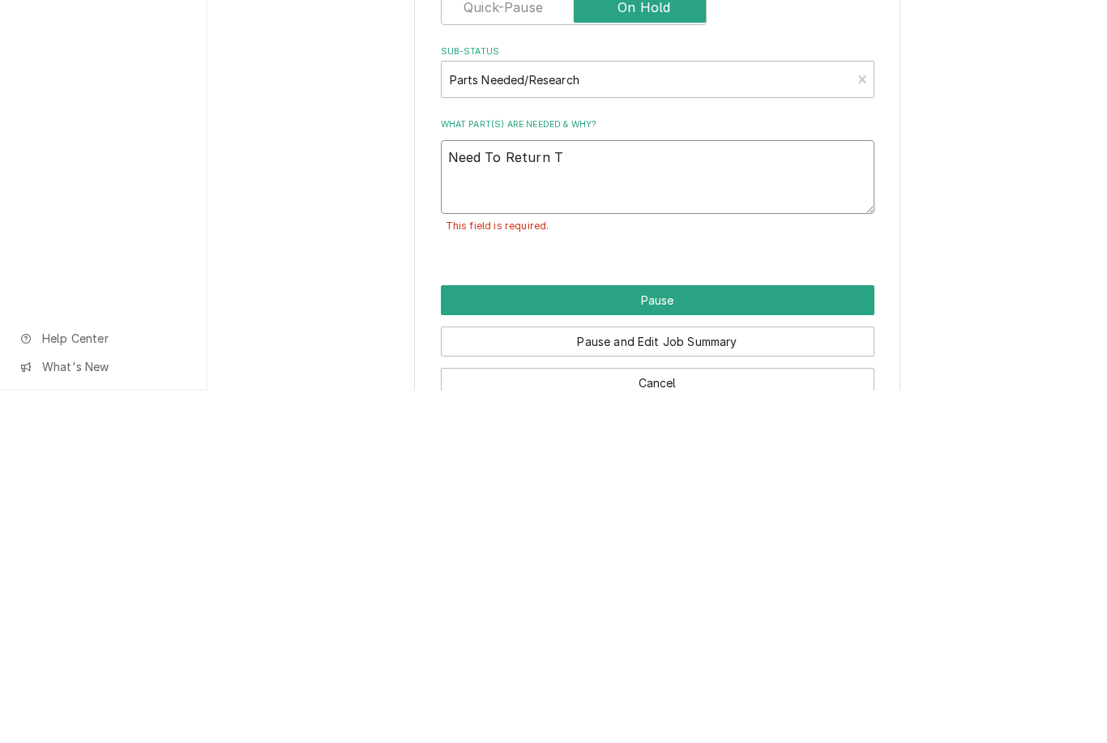
type textarea "Need To Return To"
type textarea "x"
type textarea "Need To Return To"
type textarea "x"
type textarea "Need To Return To C"
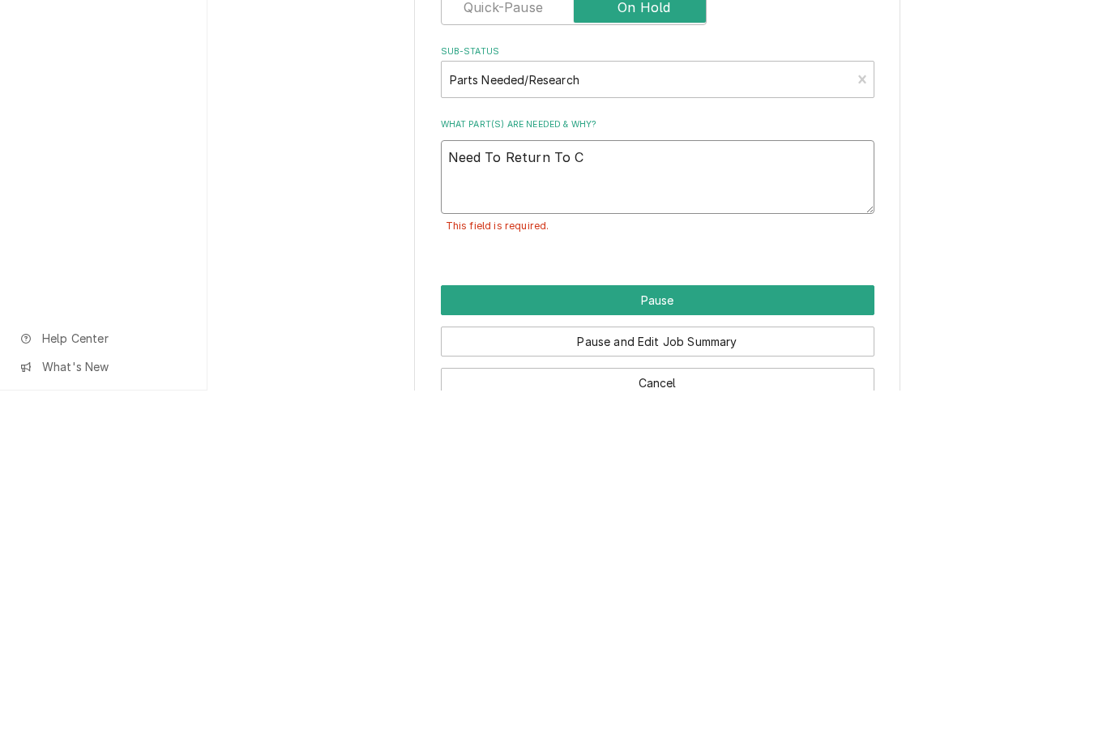
type textarea "x"
type textarea "Need To Return To Co"
type textarea "x"
type textarea "Need To Return To Com"
type textarea "x"
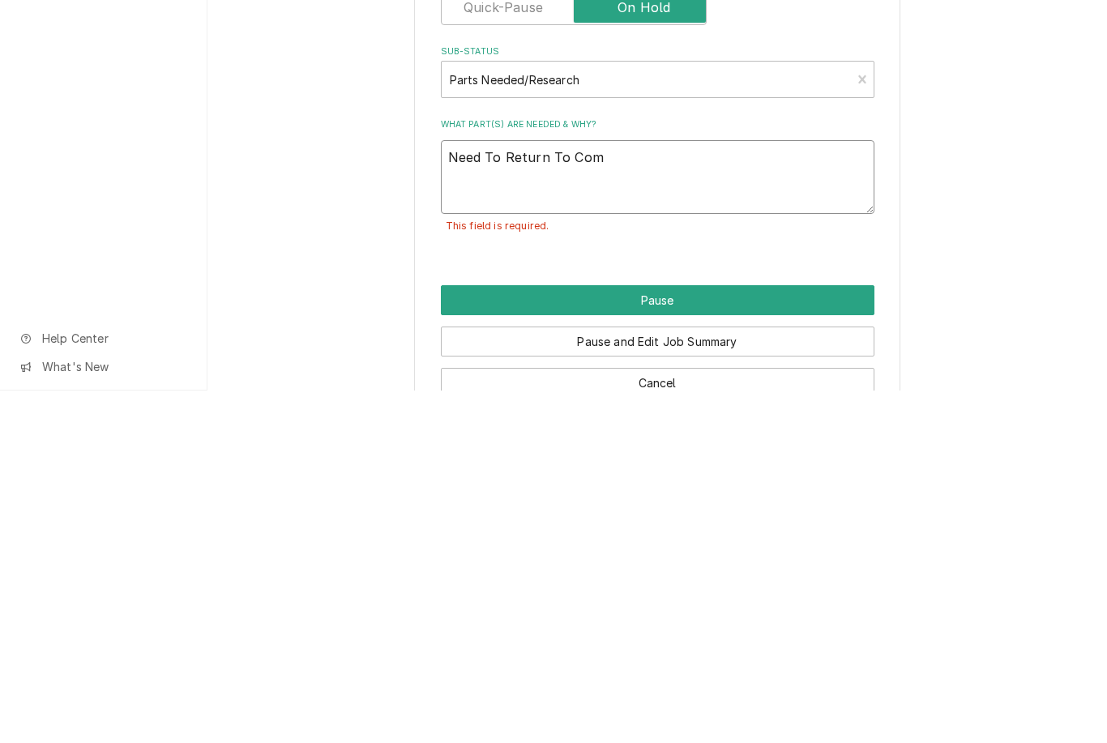
type textarea "Need To Return To Complete"
type textarea "x"
type textarea "Need To Return To Complete"
click at [661, 638] on button "Pause" at bounding box center [658, 653] width 434 height 30
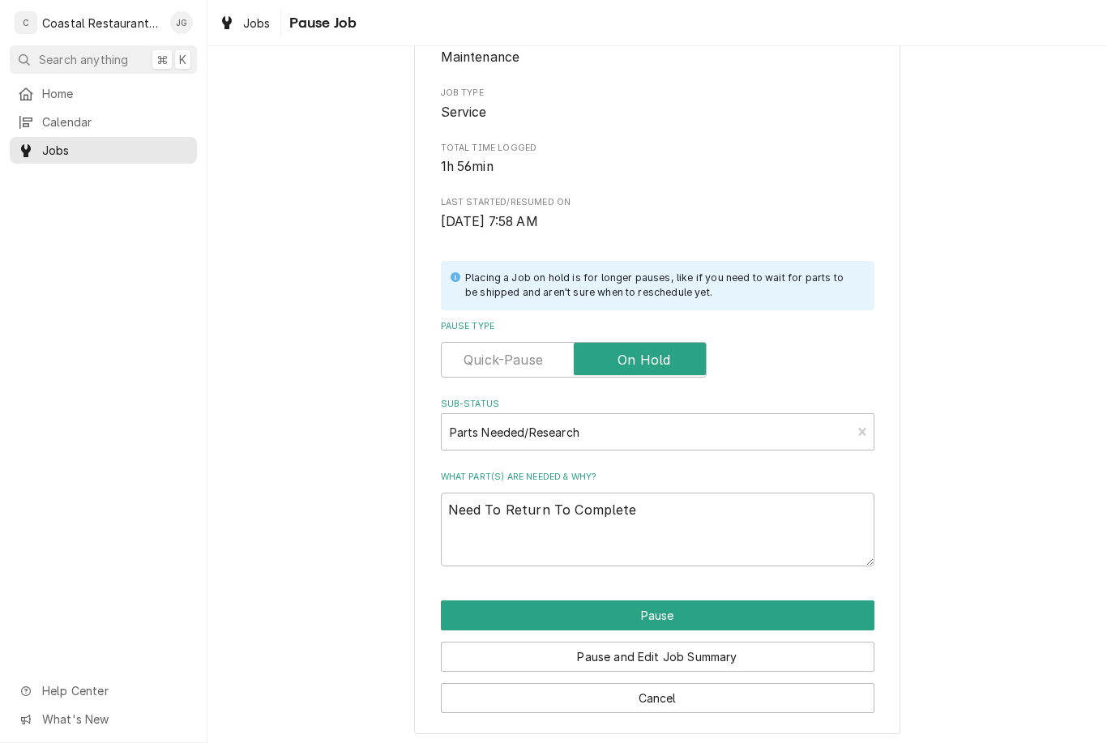
type textarea "x"
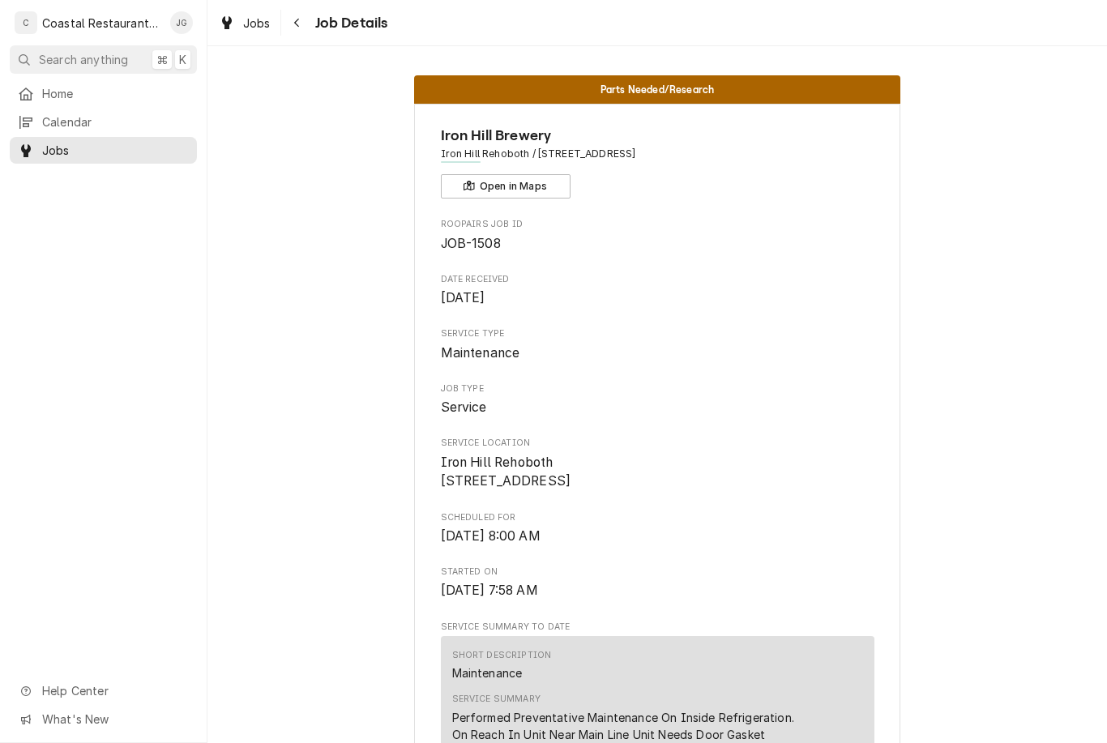
click at [80, 94] on span "Home" at bounding box center [115, 93] width 147 height 17
